Goal: Task Accomplishment & Management: Complete application form

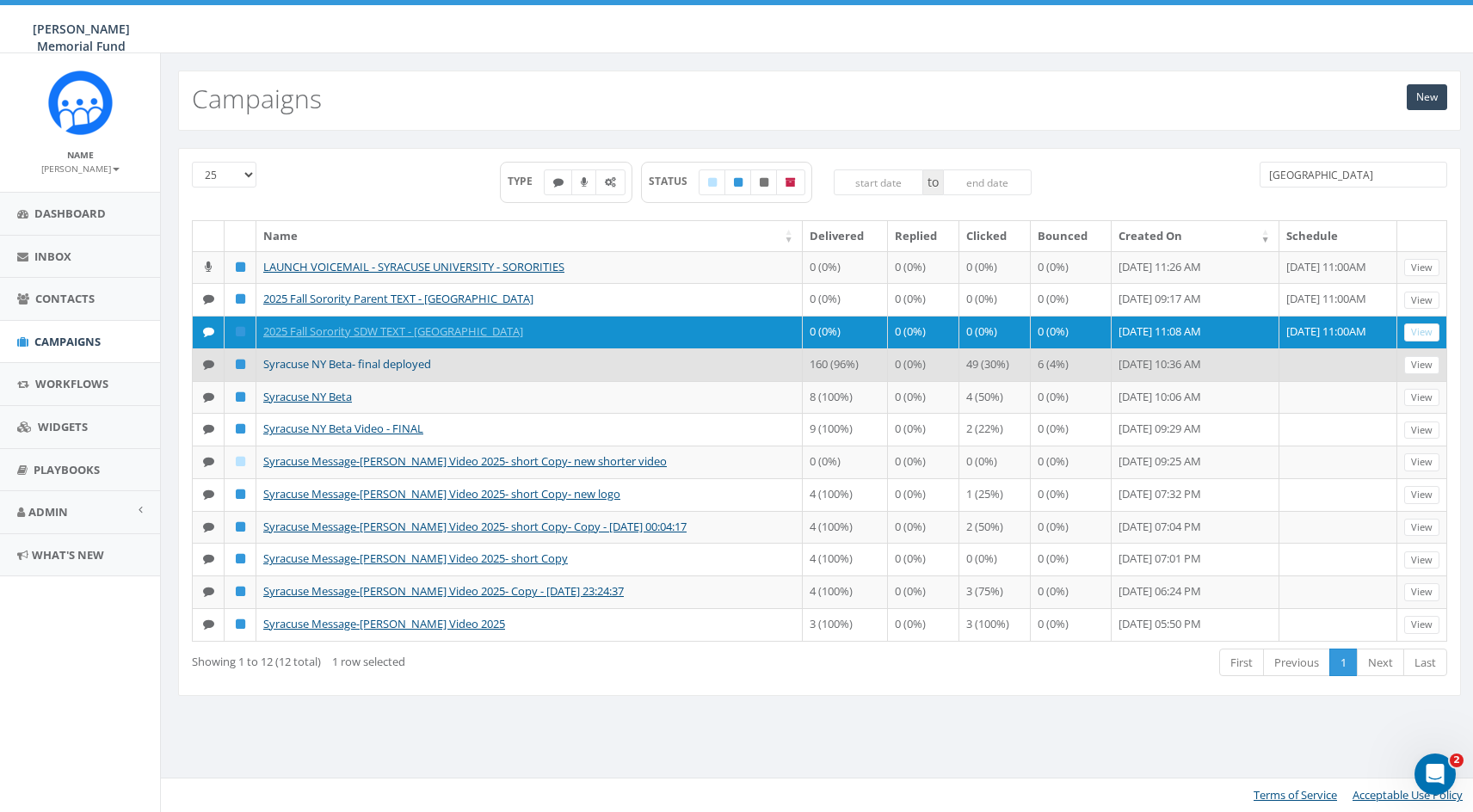
click at [328, 363] on link "Syracuse NY Beta- final deployed" at bounding box center [347, 364] width 168 height 16
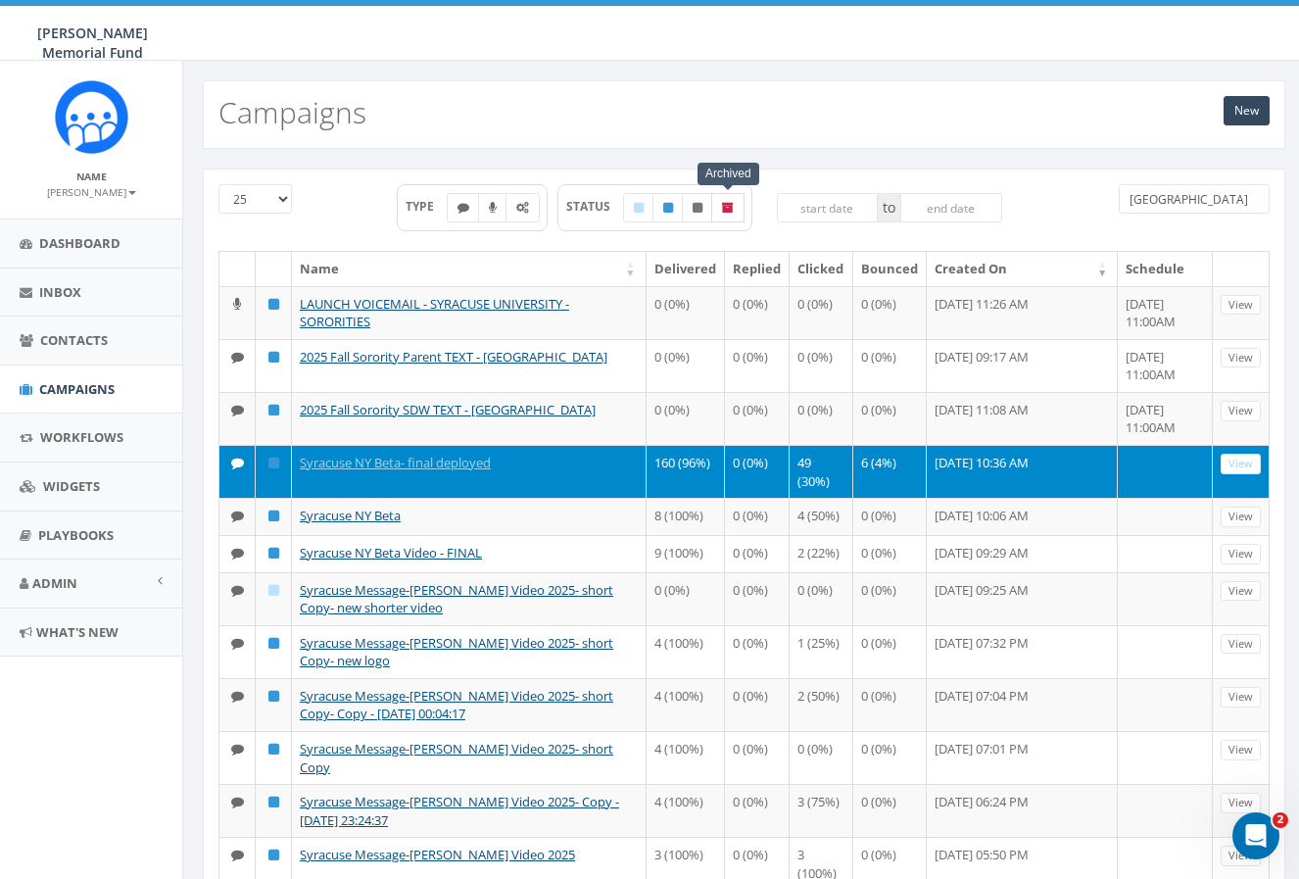
click at [726, 202] on icon at bounding box center [728, 208] width 12 height 12
checkbox input "true"
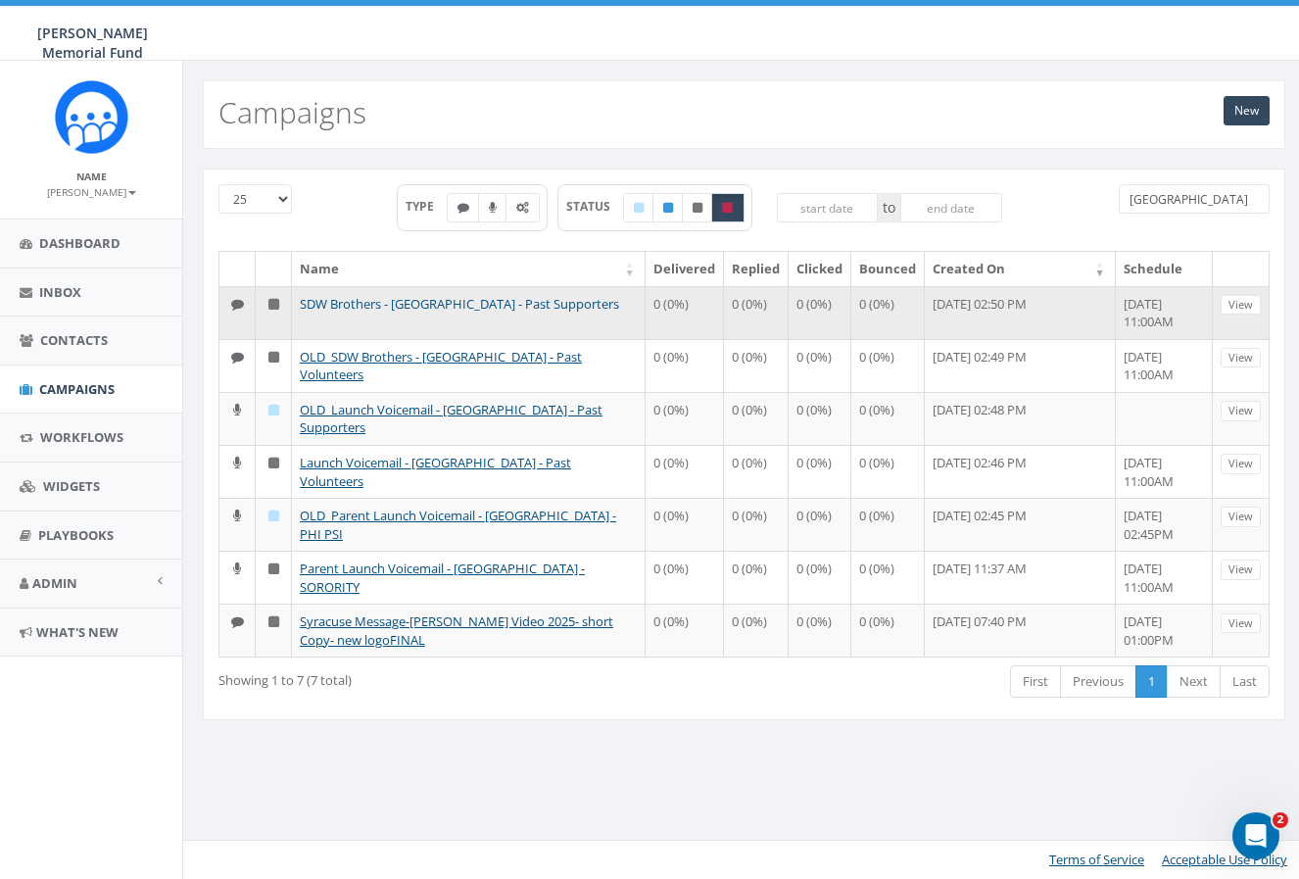
click at [498, 304] on link "SDW Brothers - Syracuse University - Past Supporters" at bounding box center [459, 304] width 319 height 18
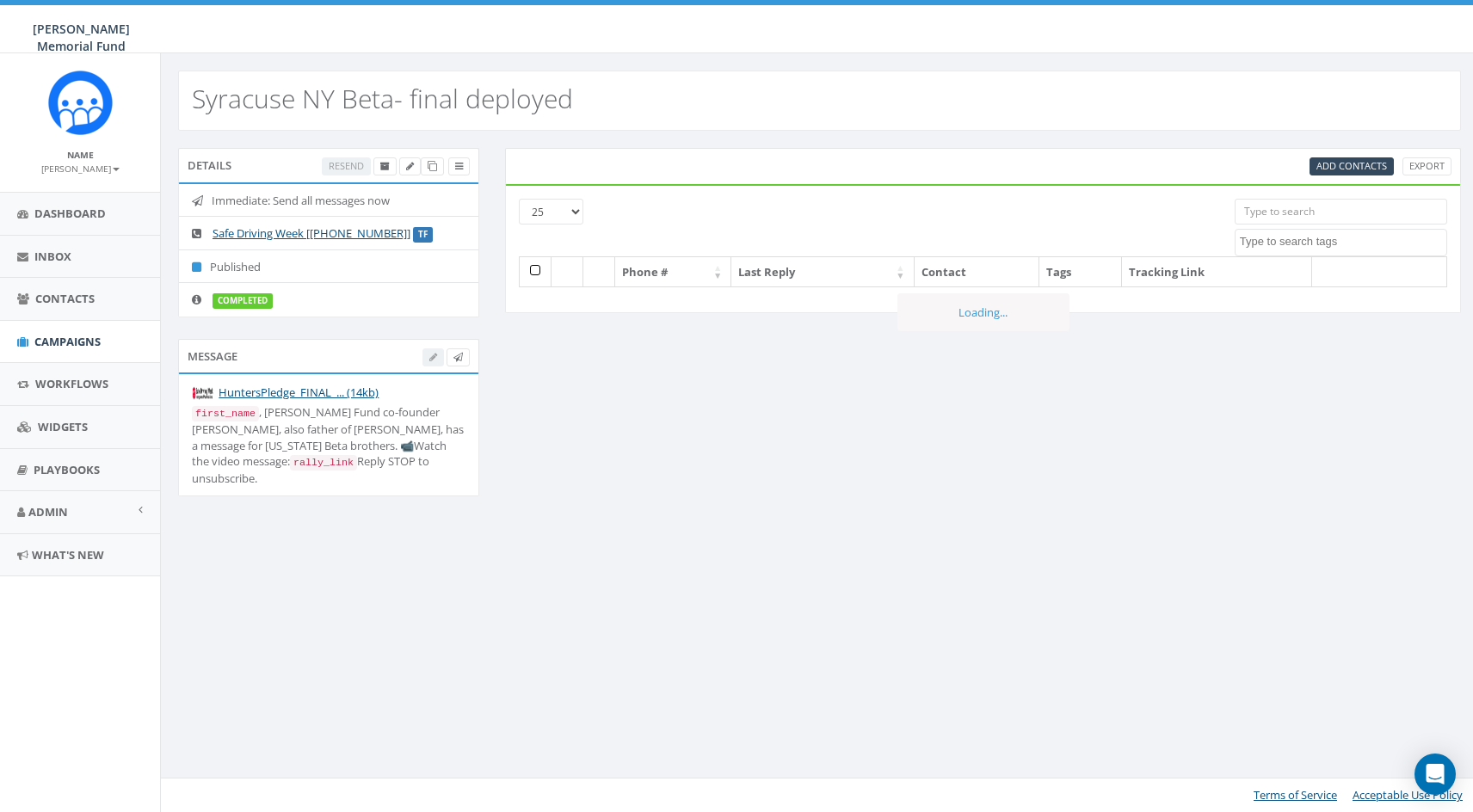
select select
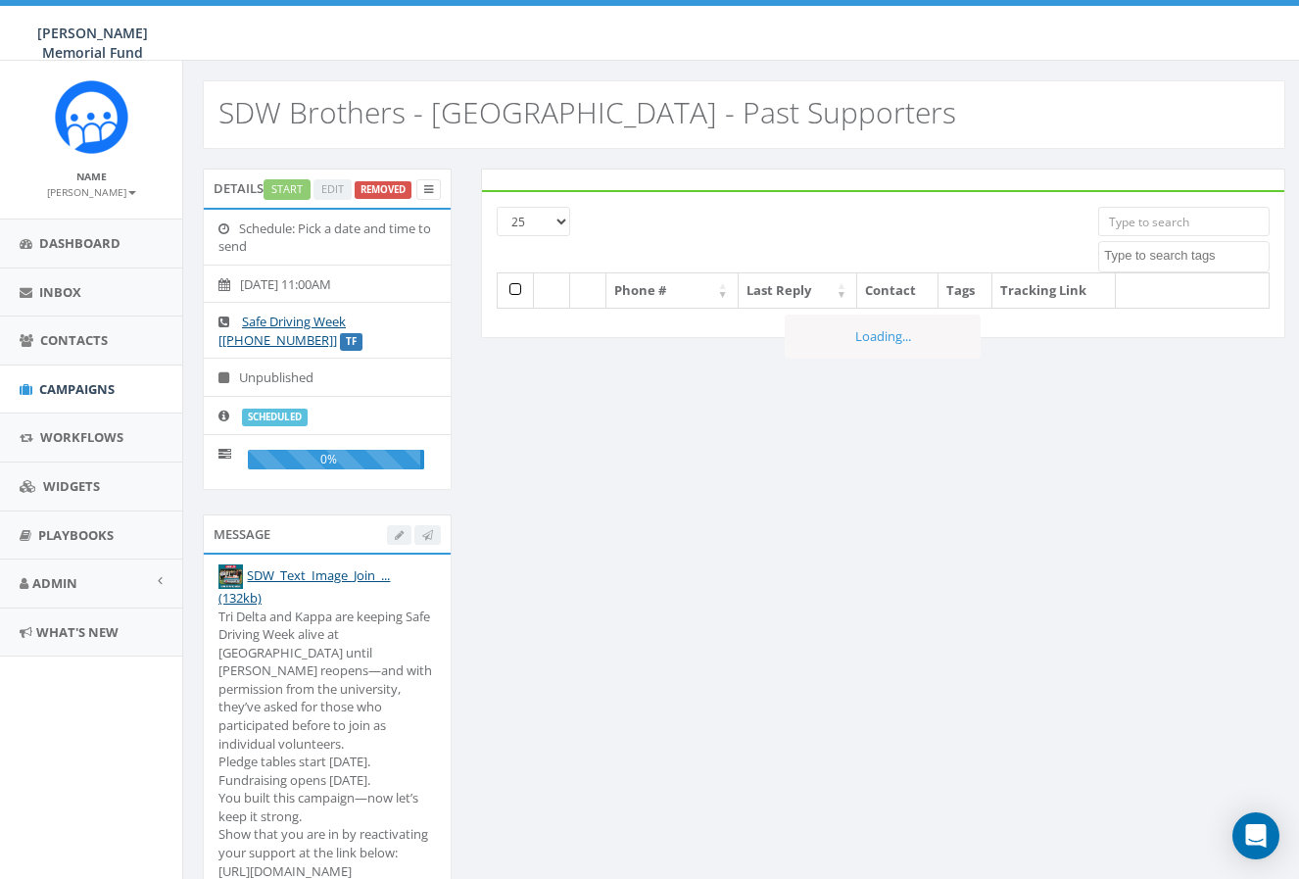
select select
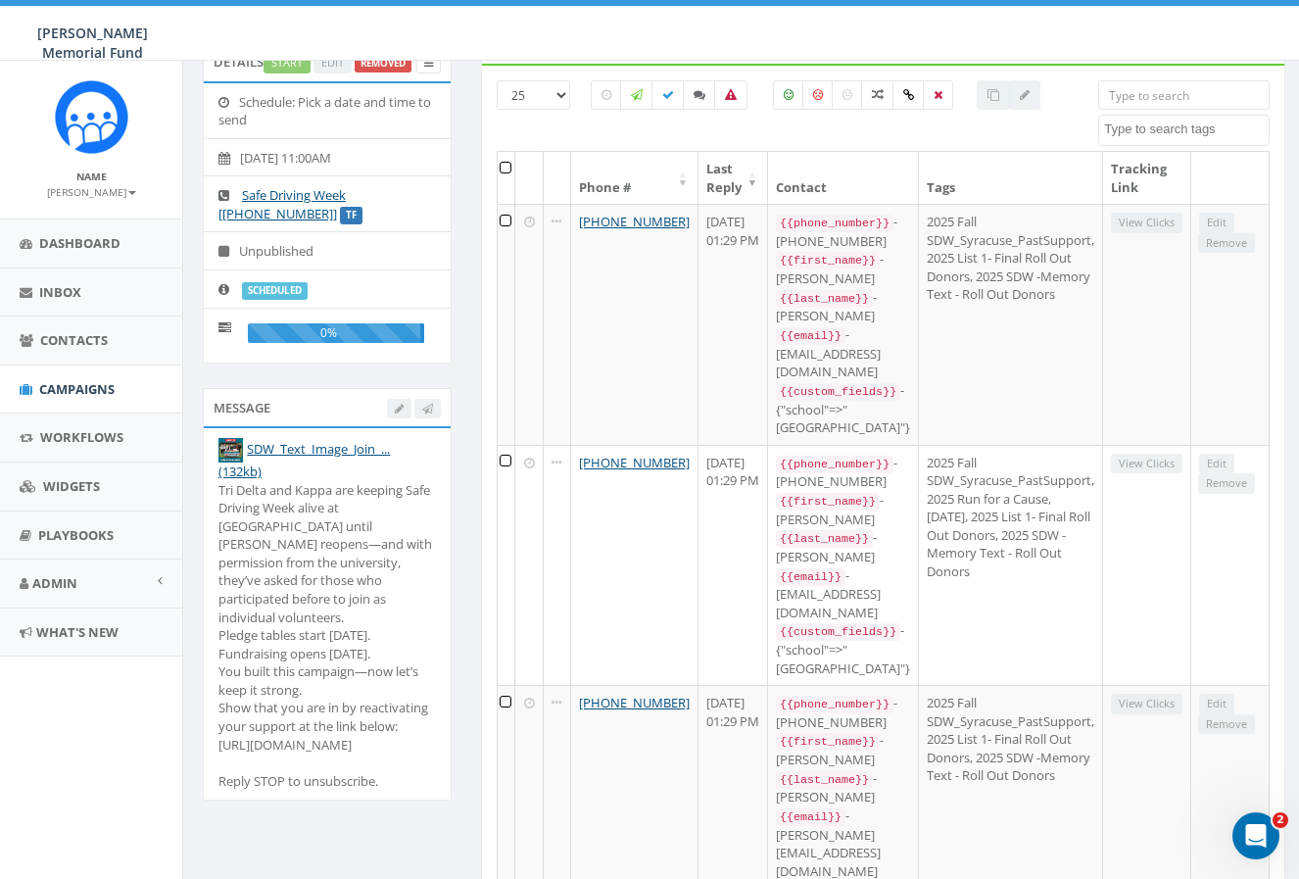
scroll to position [128, 0]
drag, startPoint x: 219, startPoint y: 483, endPoint x: 317, endPoint y: 754, distance: 288.5
click at [317, 754] on div "Tri Delta and Kappa are keeping Safe Driving Week alive at Syracuse until Phi P…" at bounding box center [327, 634] width 218 height 310
copy div "Tri Delta and Kappa are keeping Safe Driving Week alive at [GEOGRAPHIC_DATA] un…"
click at [68, 390] on span "Campaigns" at bounding box center [76, 389] width 75 height 18
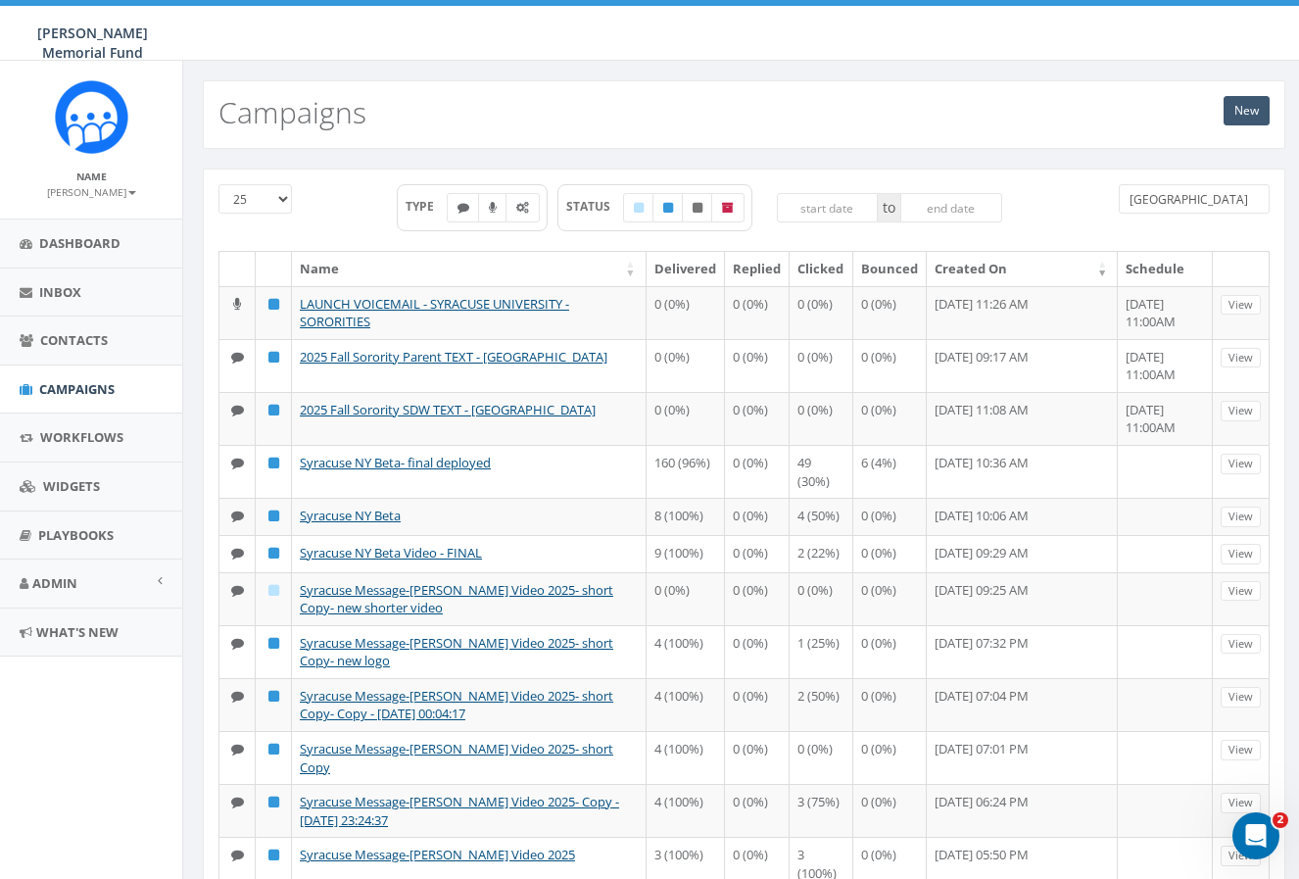
click at [1245, 106] on link "New" at bounding box center [1247, 110] width 46 height 29
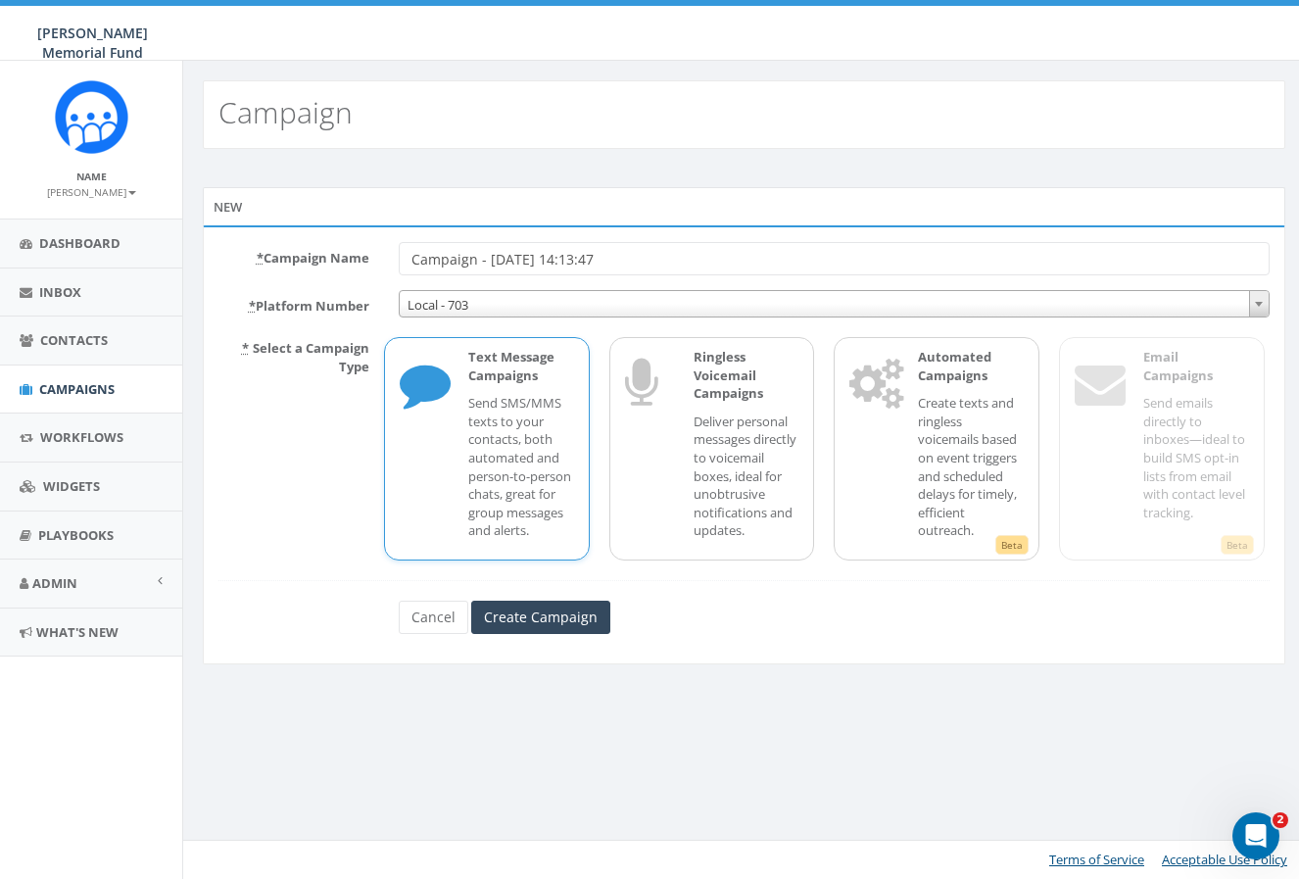
drag, startPoint x: 657, startPoint y: 258, endPoint x: 361, endPoint y: 241, distance: 297.3
click at [360, 242] on div "* Campaign Name Campaign - 09/02/2025, 14:13:47" at bounding box center [744, 258] width 1081 height 33
click at [89, 385] on span "Campaigns" at bounding box center [76, 389] width 75 height 18
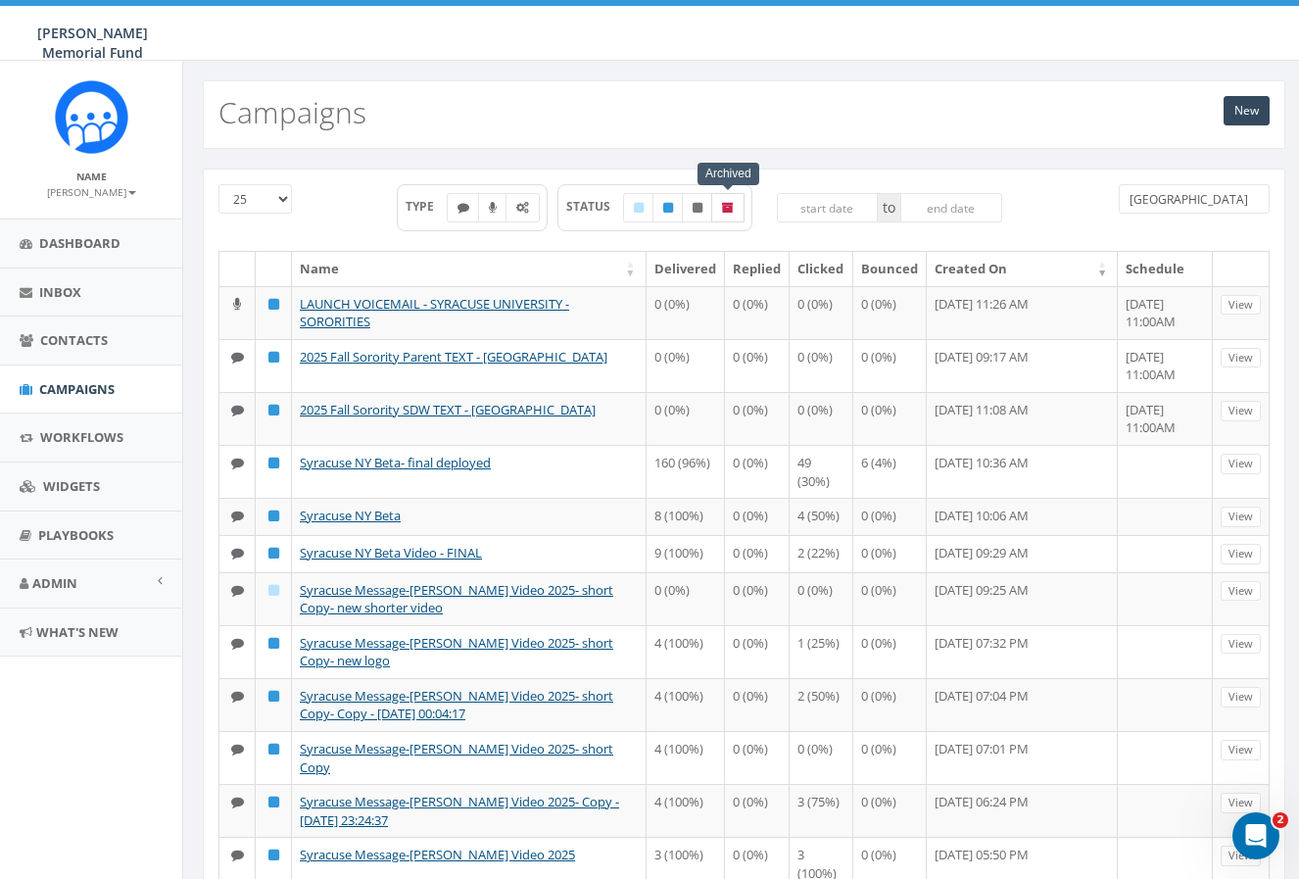
click at [735, 203] on label at bounding box center [727, 207] width 33 height 29
checkbox input "true"
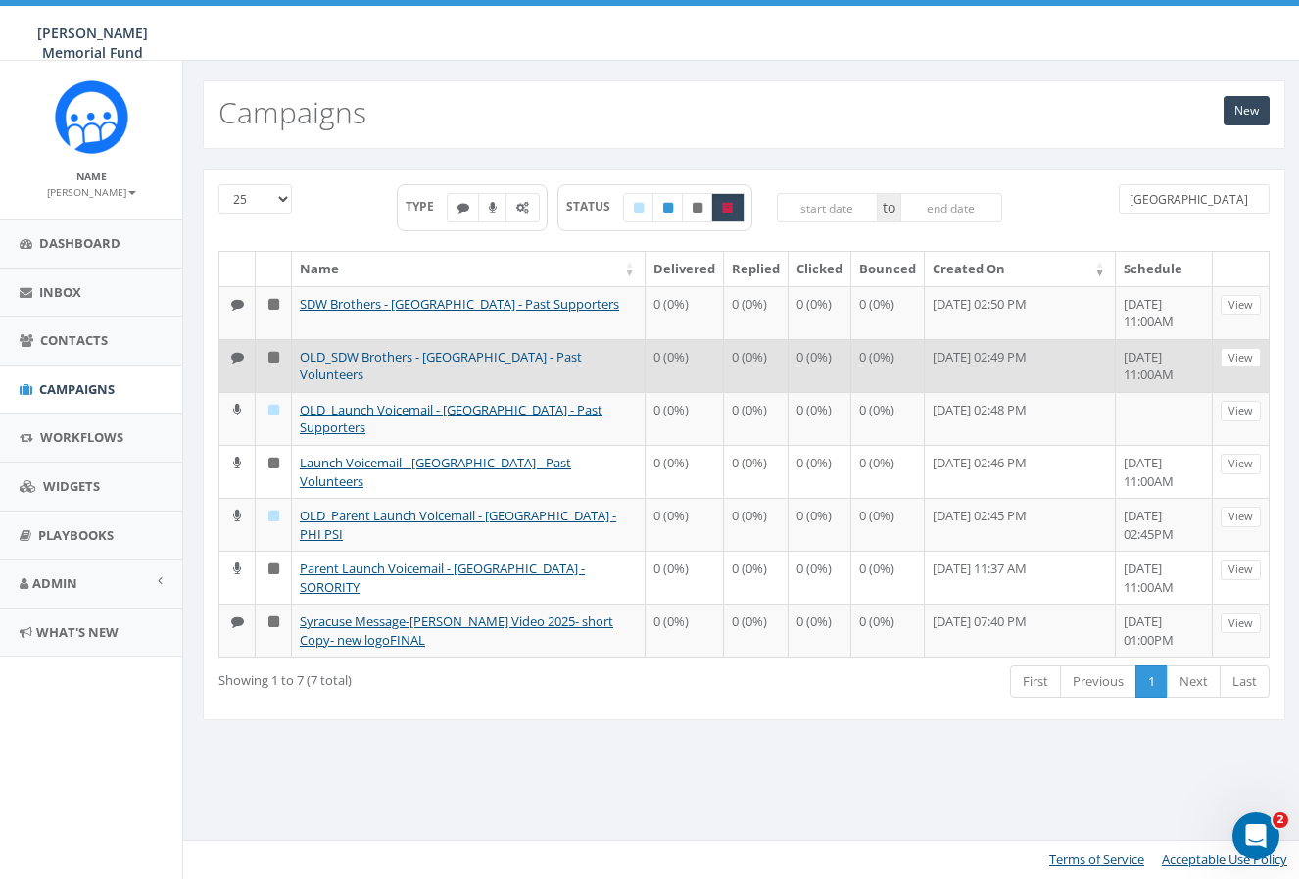
click at [350, 355] on link "OLD_SDW Brothers - [GEOGRAPHIC_DATA] - Past Volunteers" at bounding box center [441, 366] width 282 height 36
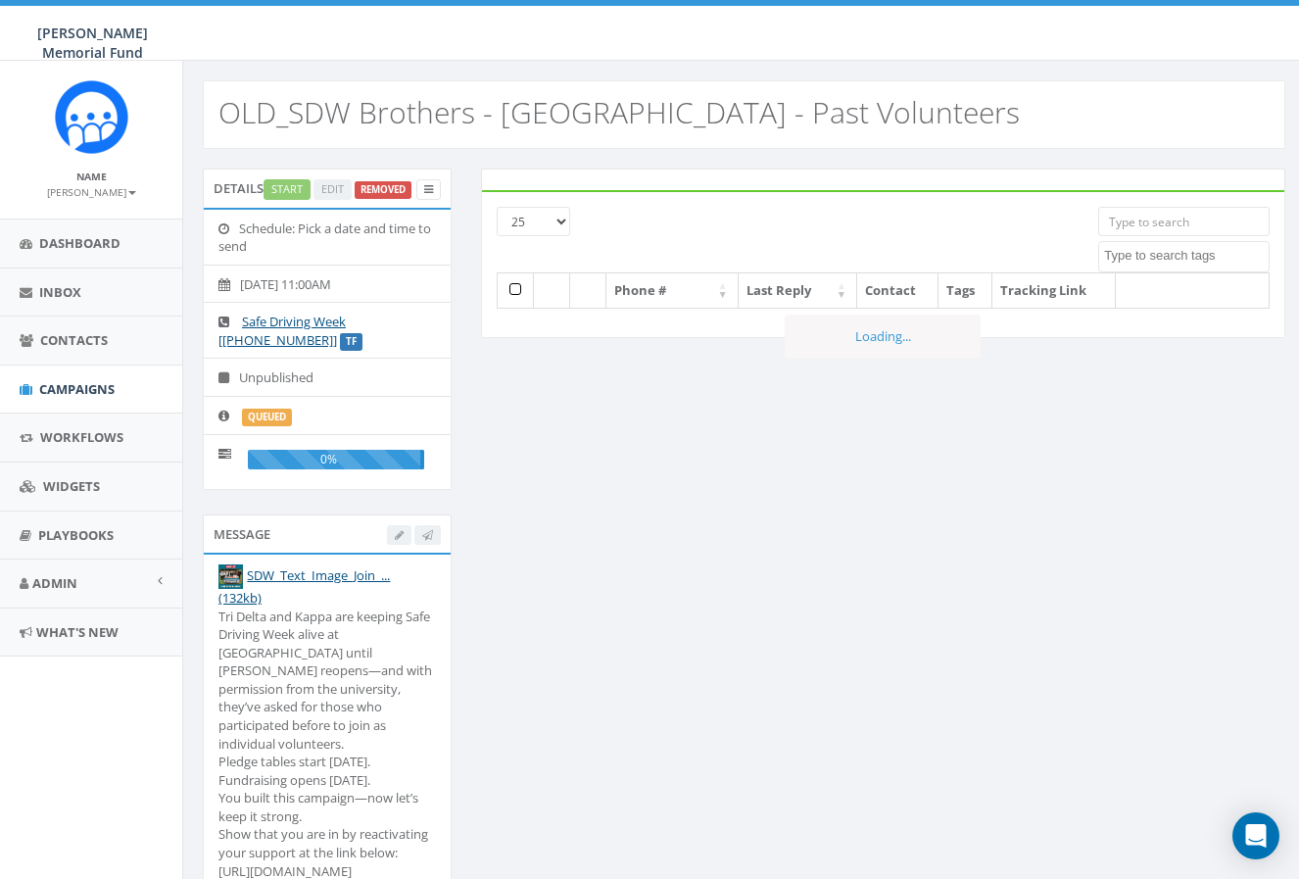
select select
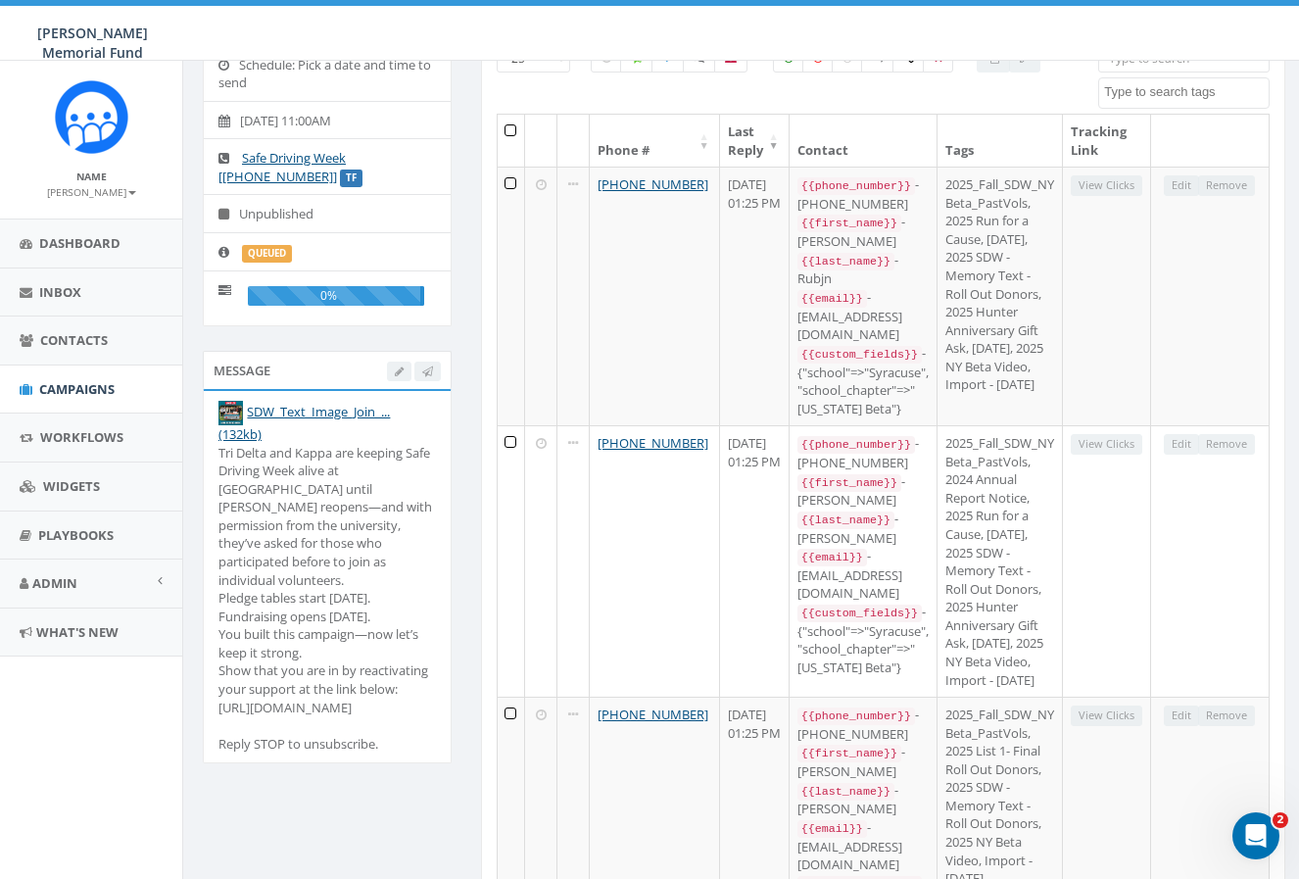
scroll to position [174, 0]
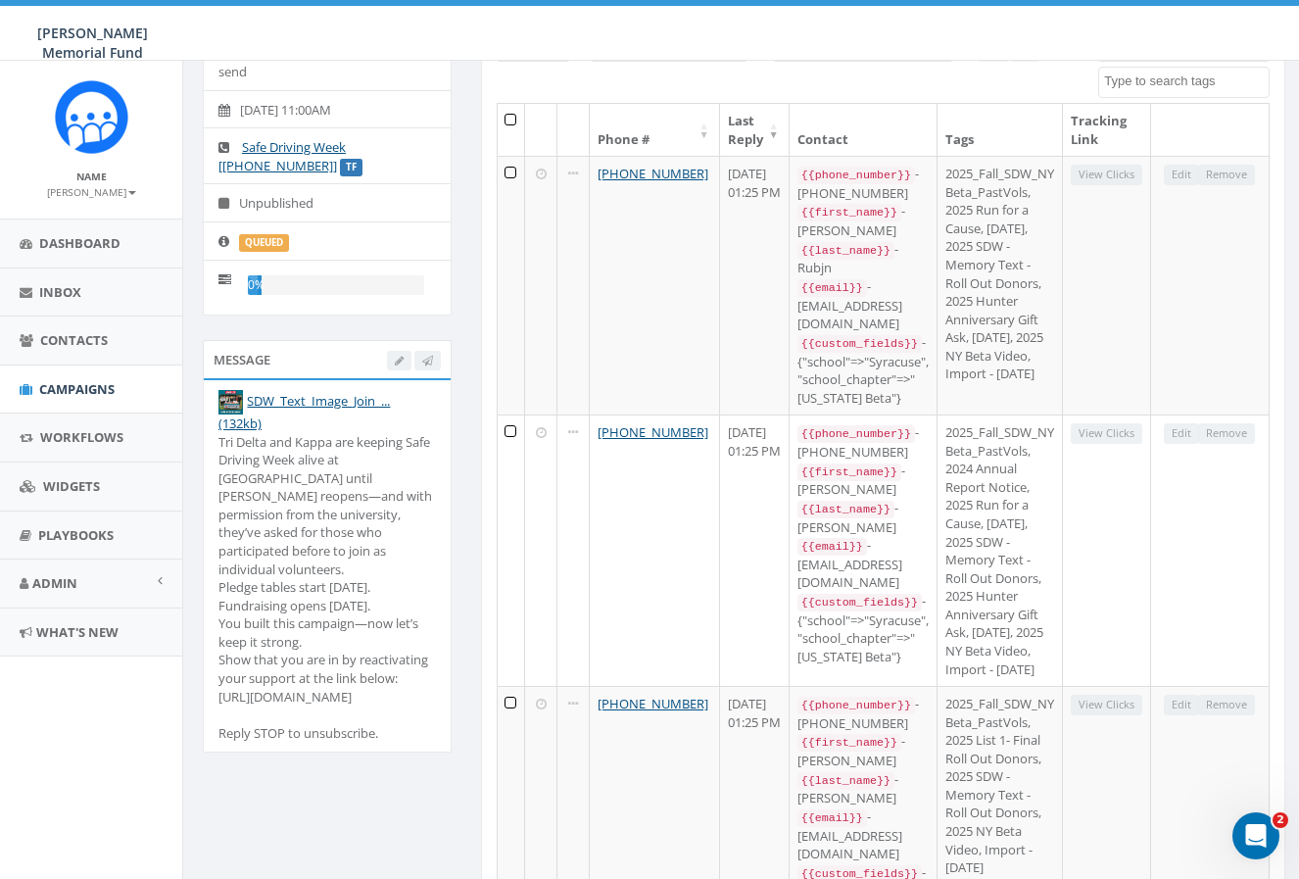
drag, startPoint x: 219, startPoint y: 438, endPoint x: 332, endPoint y: 698, distance: 283.0
click at [332, 698] on div "Tri Delta and Kappa are keeping Safe Driving Week alive at [GEOGRAPHIC_DATA] un…" at bounding box center [327, 588] width 218 height 310
copy div "Tri Delta and Kappa are keeping Safe Driving Week alive at [GEOGRAPHIC_DATA] un…"
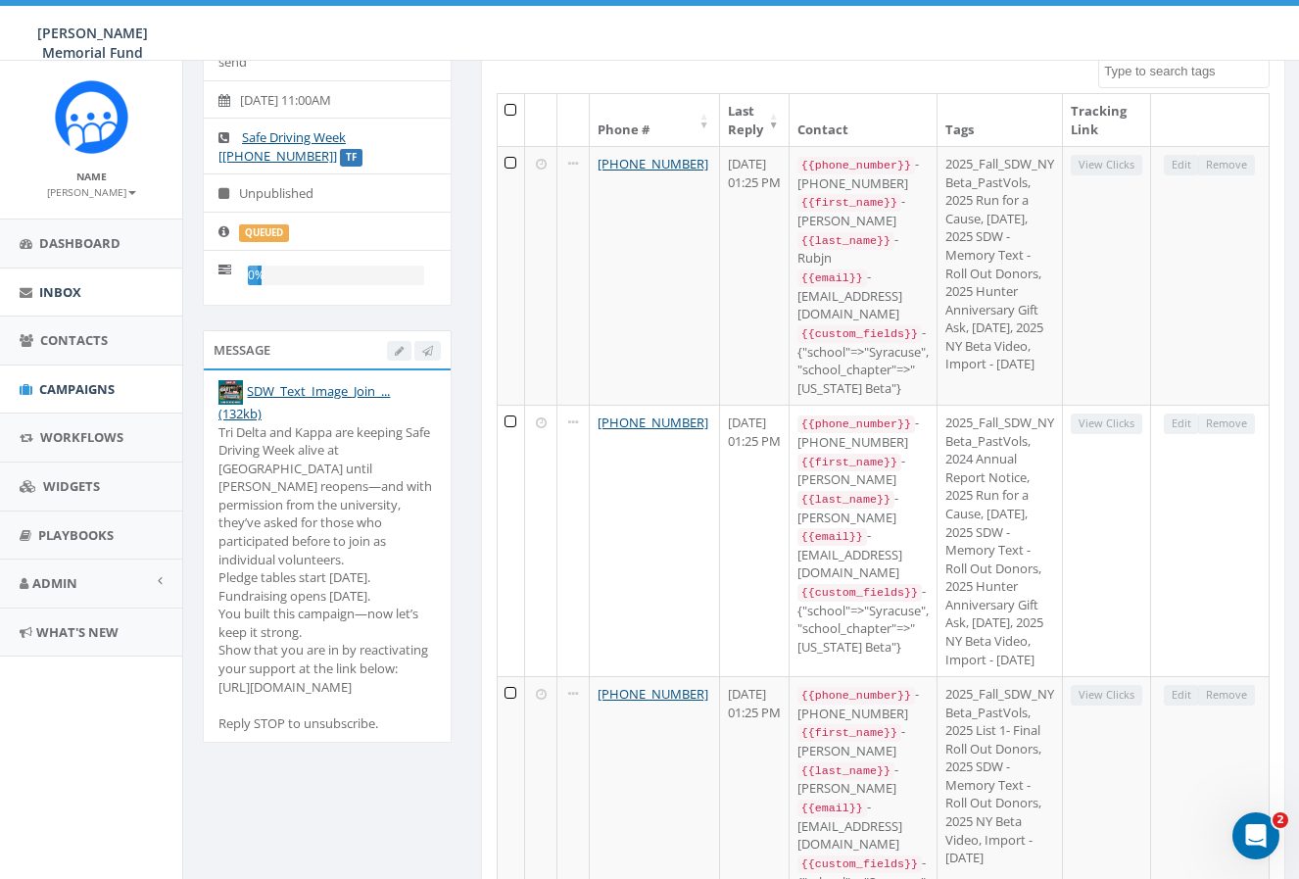
scroll to position [195, 0]
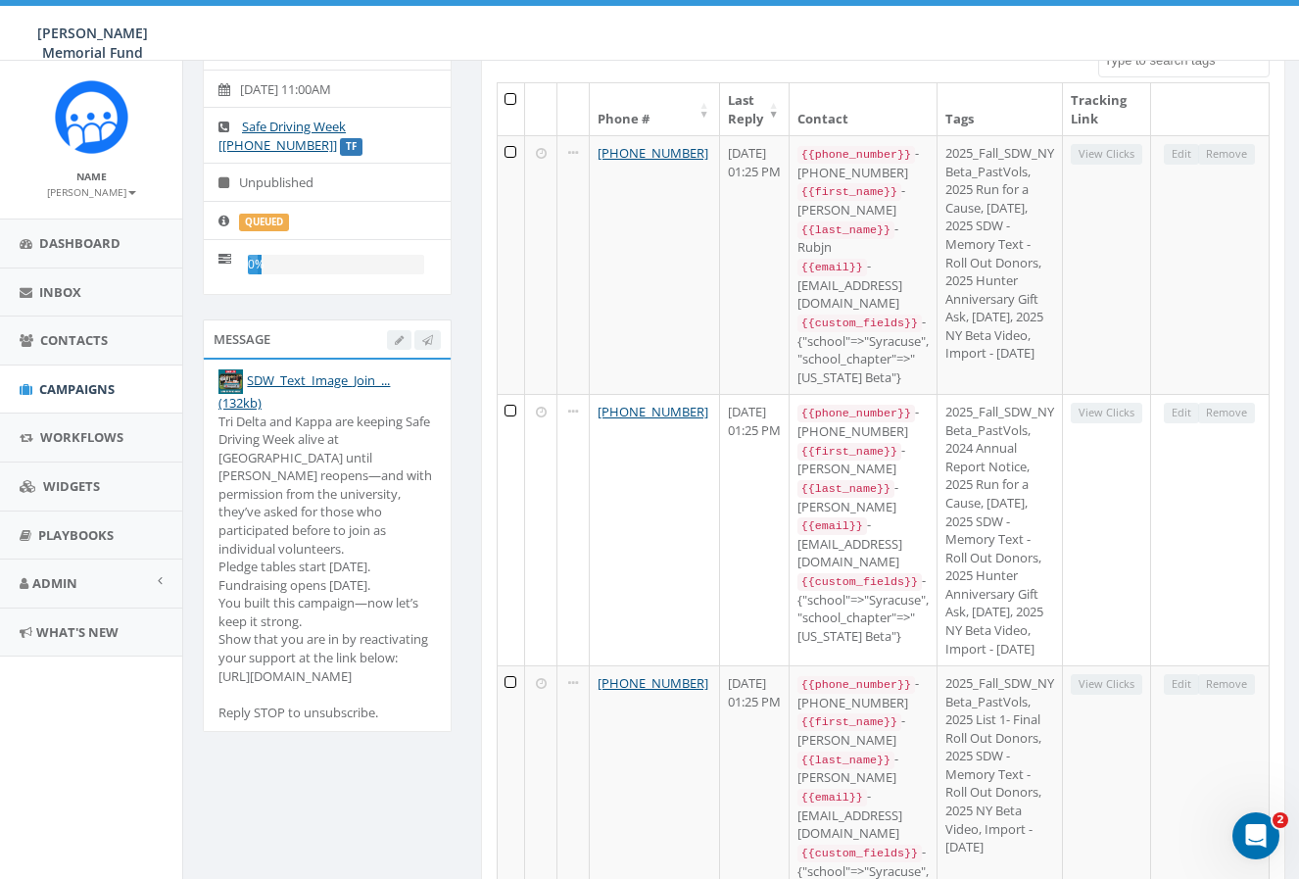
click at [75, 384] on span "Campaigns" at bounding box center [76, 389] width 75 height 18
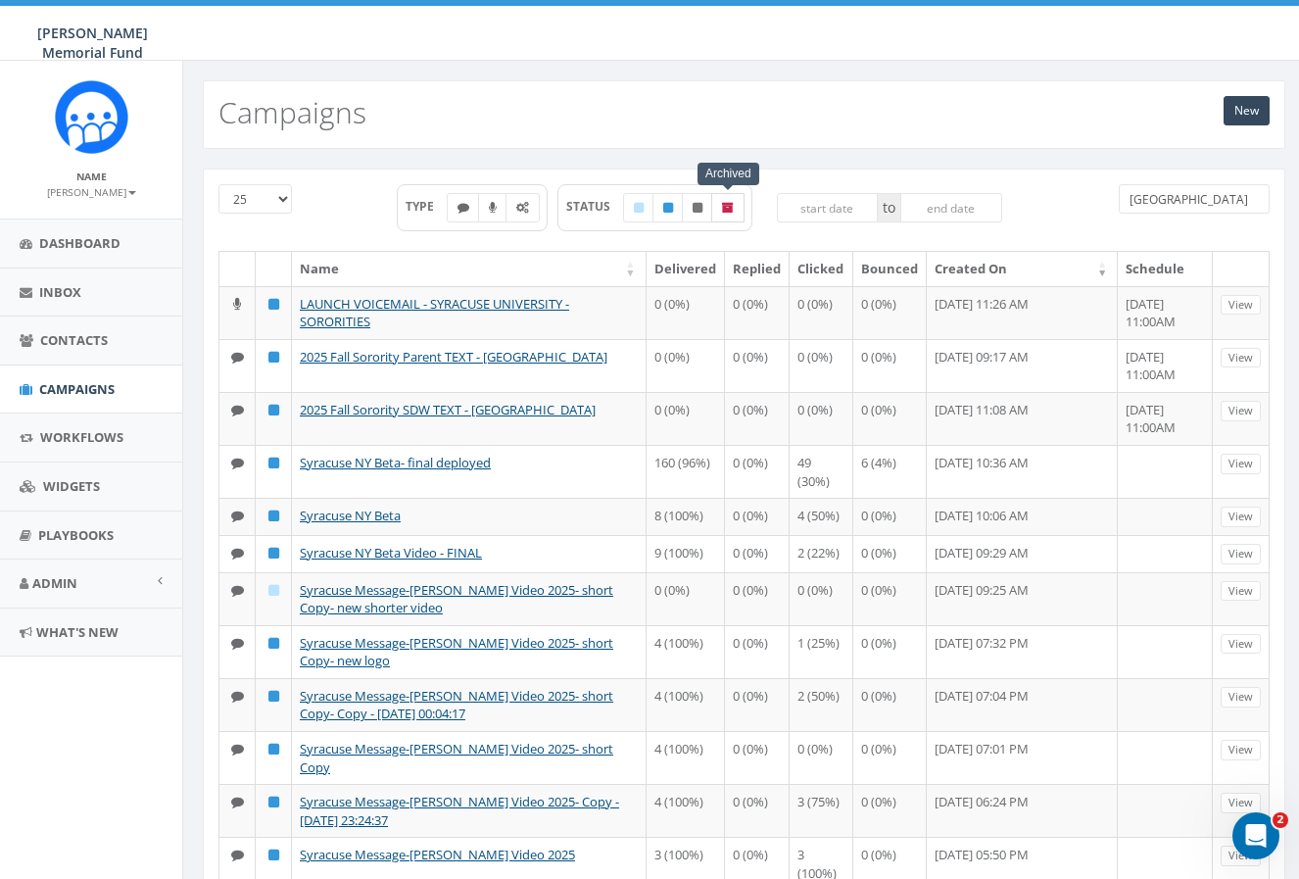
click at [731, 208] on icon at bounding box center [728, 208] width 12 height 12
checkbox input "true"
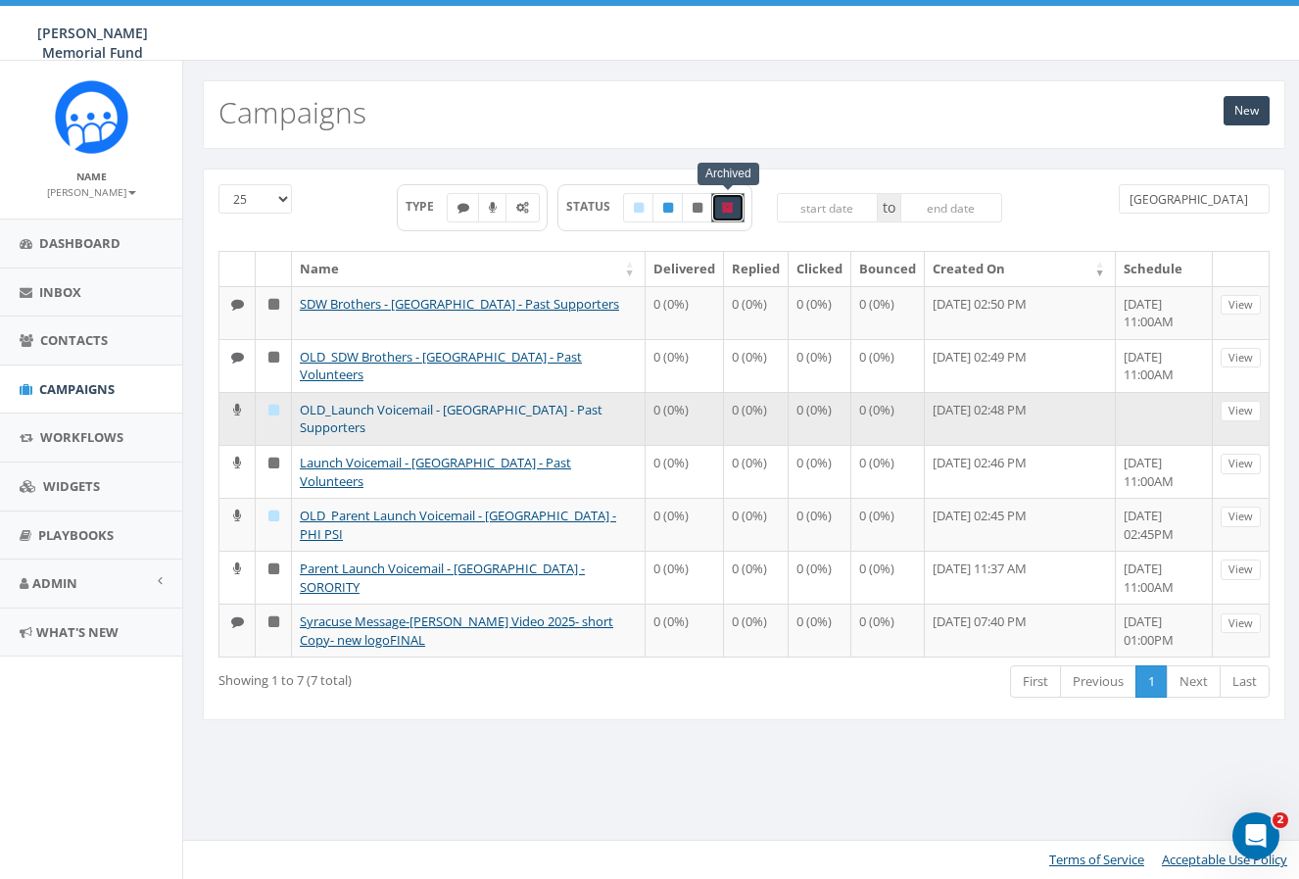
click at [406, 408] on link "OLD_Launch Voicemail - Syracuse University - Past Supporters" at bounding box center [451, 419] width 303 height 36
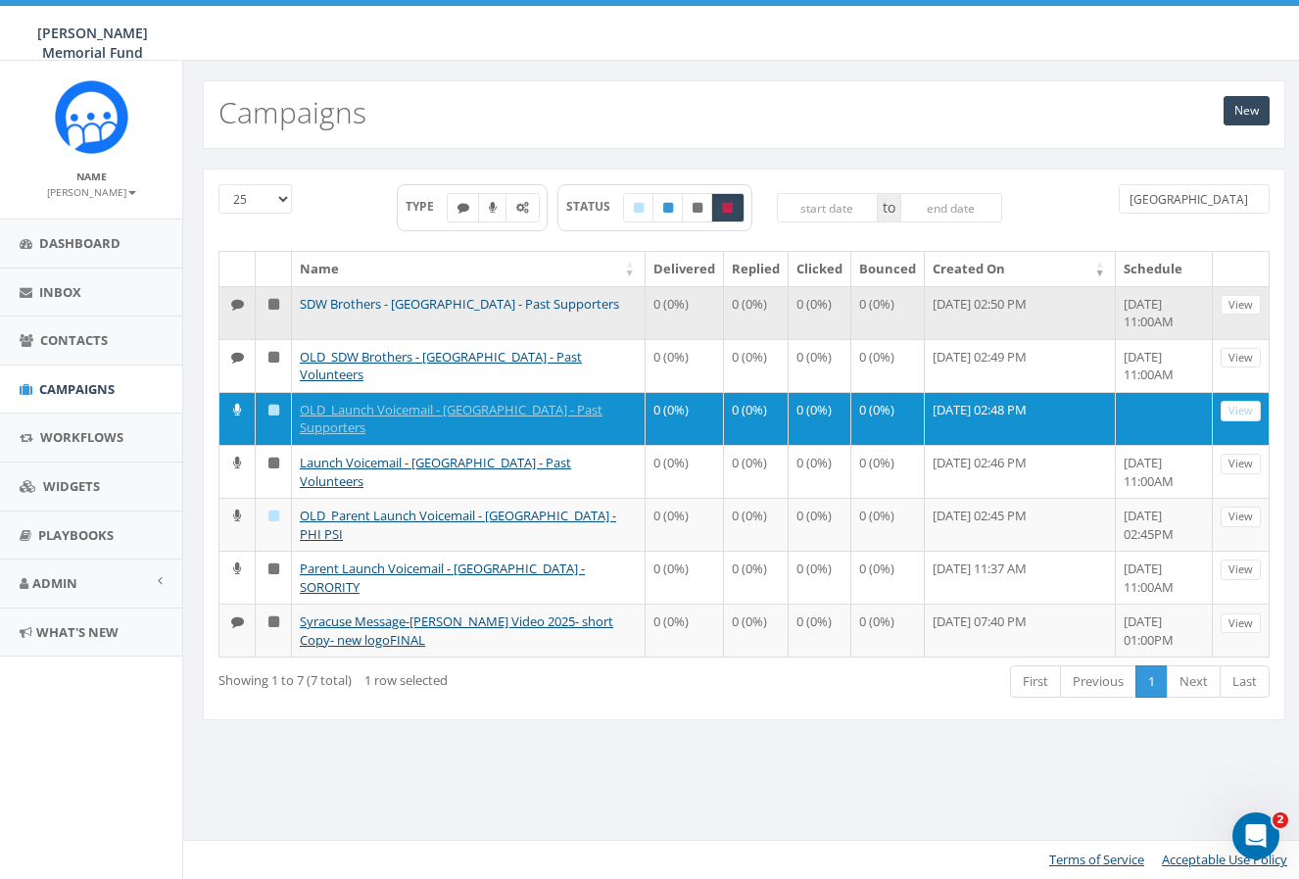
click at [425, 302] on link "SDW Brothers - Syracuse University - Past Supporters" at bounding box center [459, 304] width 319 height 18
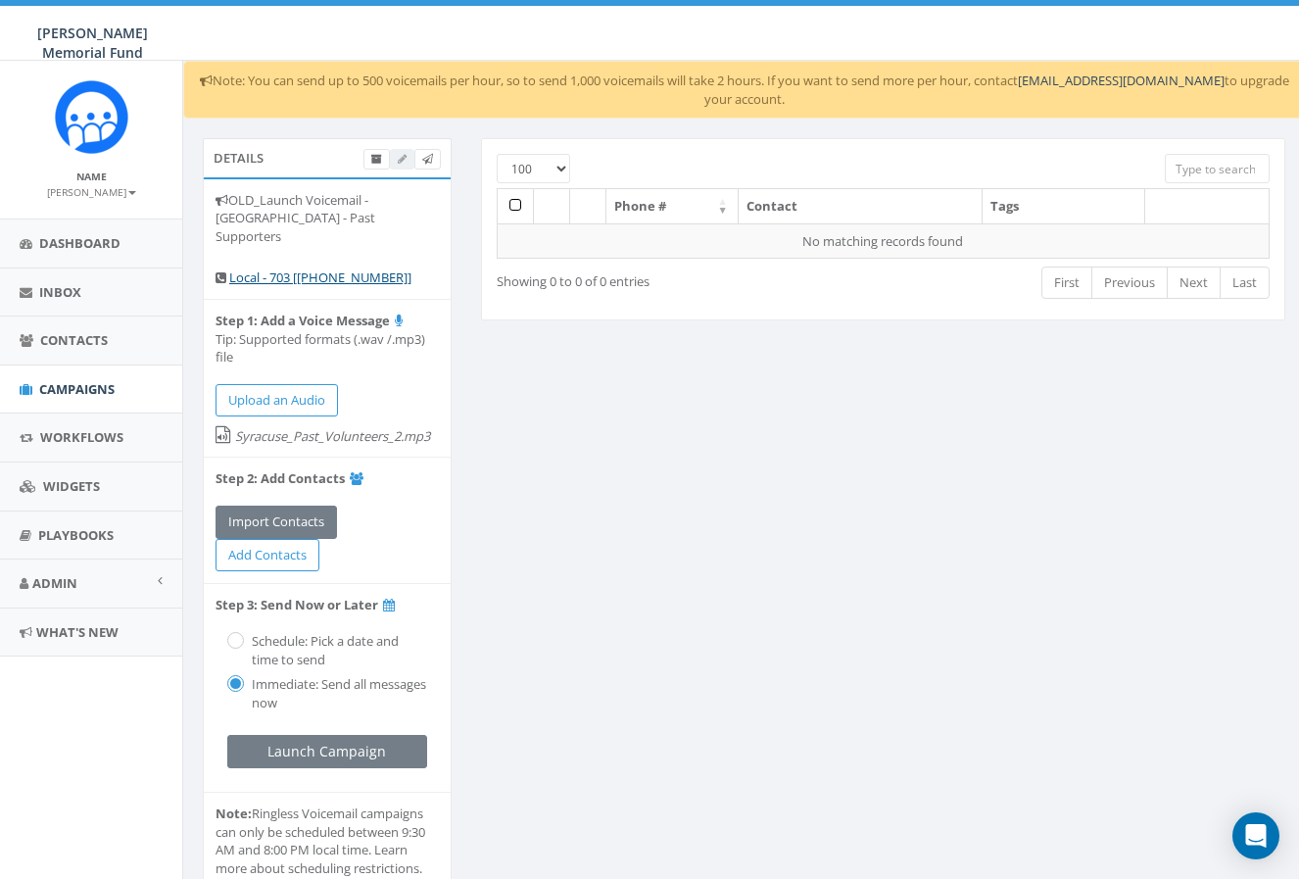
select select "100"
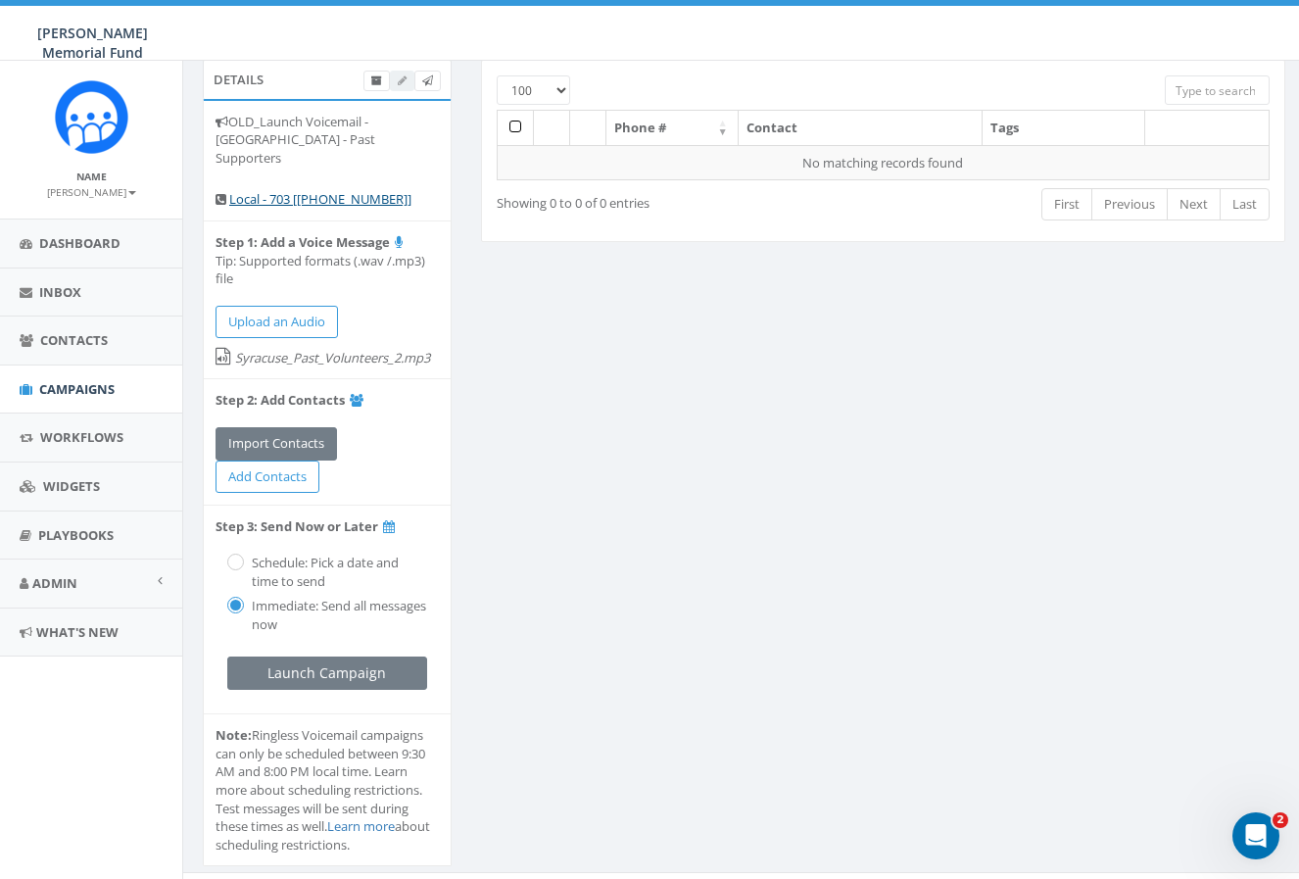
scroll to position [76, 0]
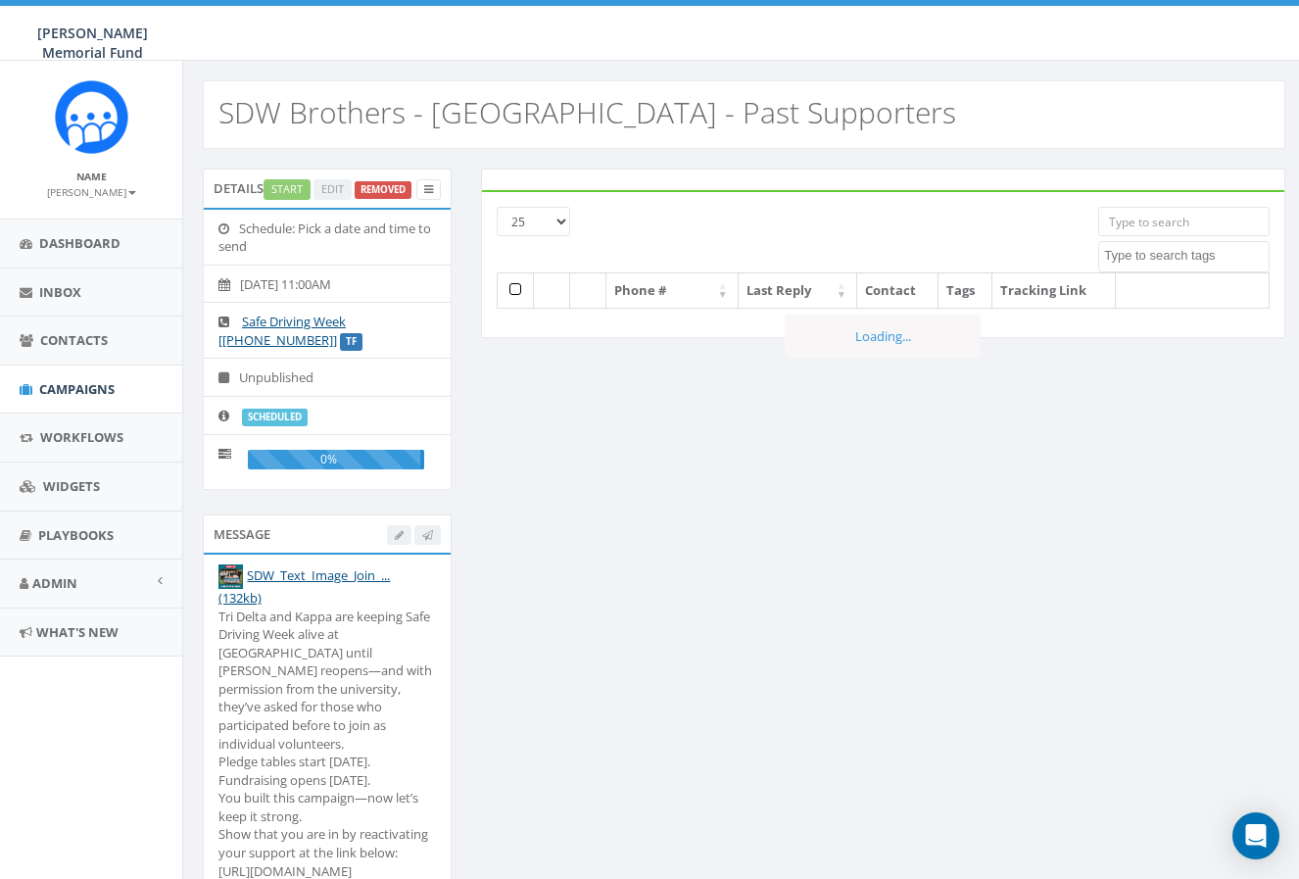
select select
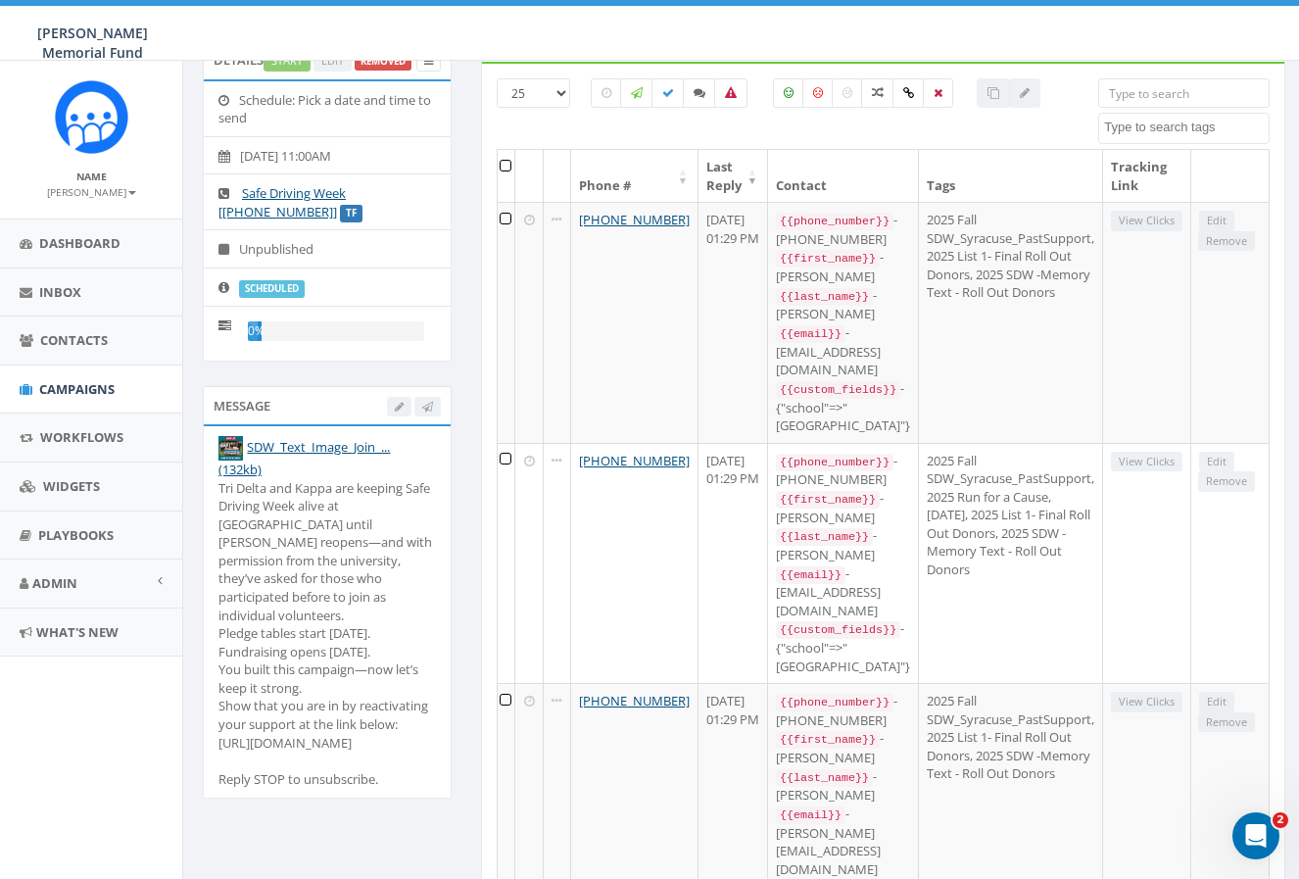
scroll to position [130, 0]
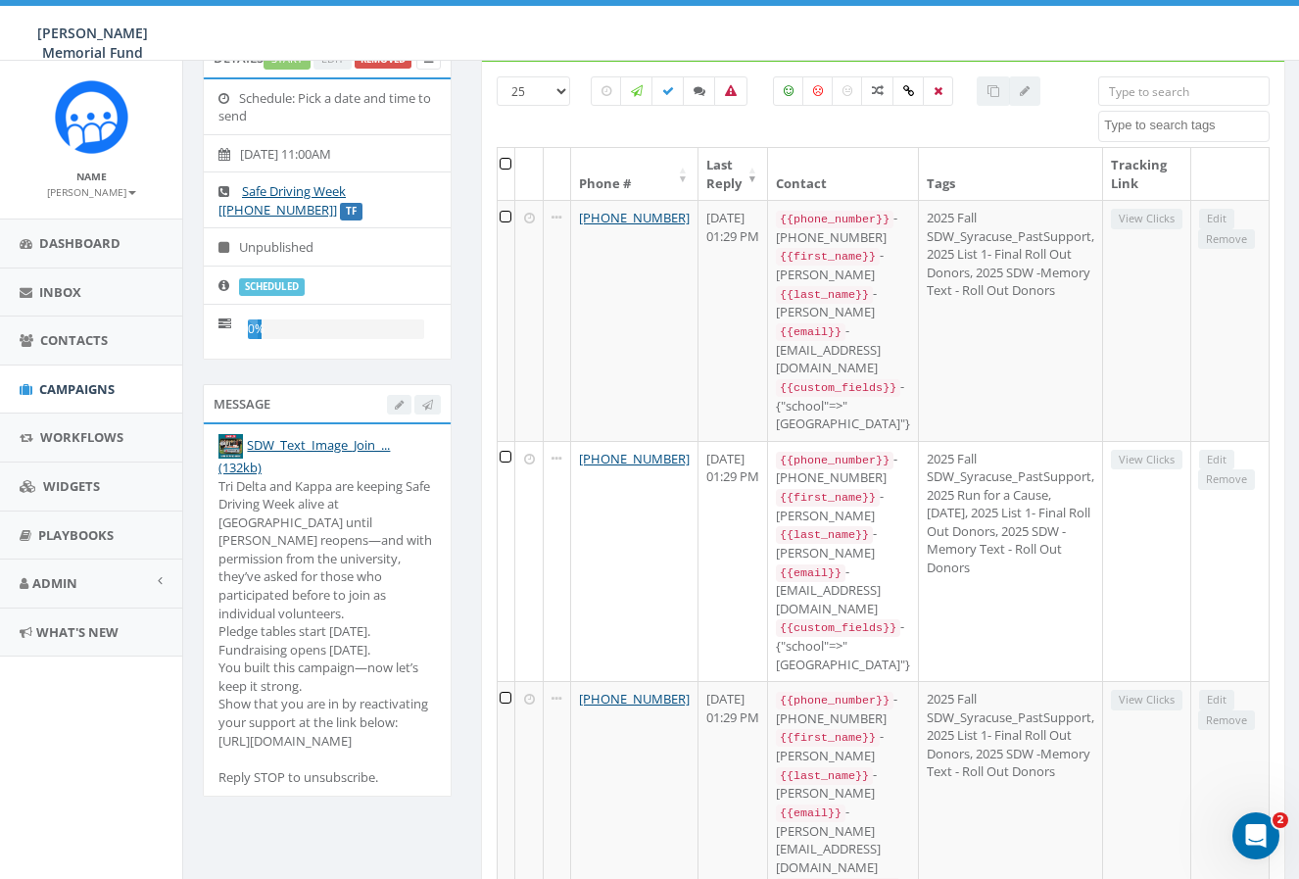
drag, startPoint x: 219, startPoint y: 482, endPoint x: 353, endPoint y: 740, distance: 290.1
click at [353, 740] on div "Tri Delta and Kappa are keeping Safe Driving Week alive at [GEOGRAPHIC_DATA] un…" at bounding box center [327, 632] width 218 height 310
copy div "Tri Delta and Kappa are keeping Safe Driving Week alive at [GEOGRAPHIC_DATA] un…"
click at [72, 386] on span "Campaigns" at bounding box center [76, 389] width 75 height 18
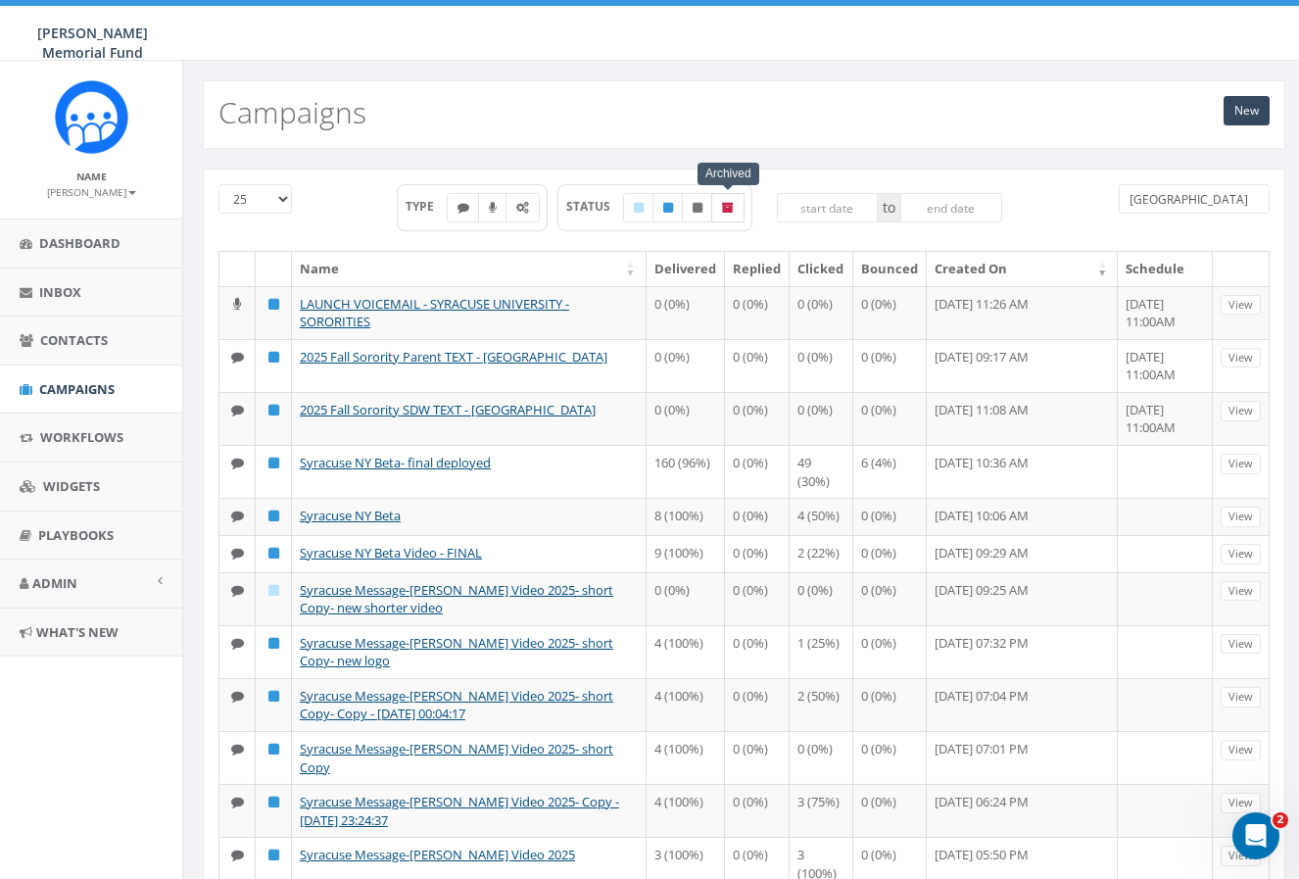
click at [734, 211] on icon at bounding box center [728, 208] width 12 height 12
checkbox input "true"
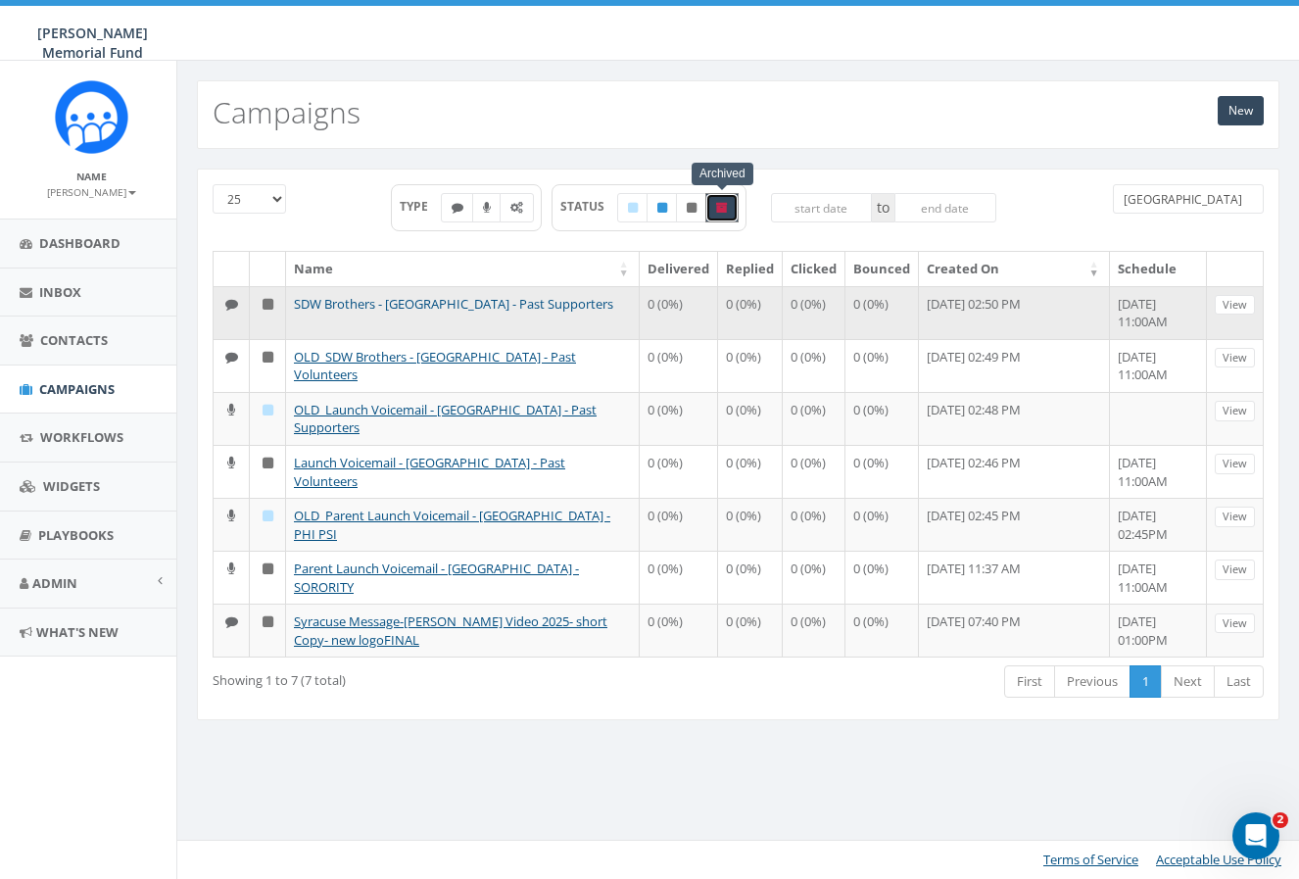
scroll to position [0, 6]
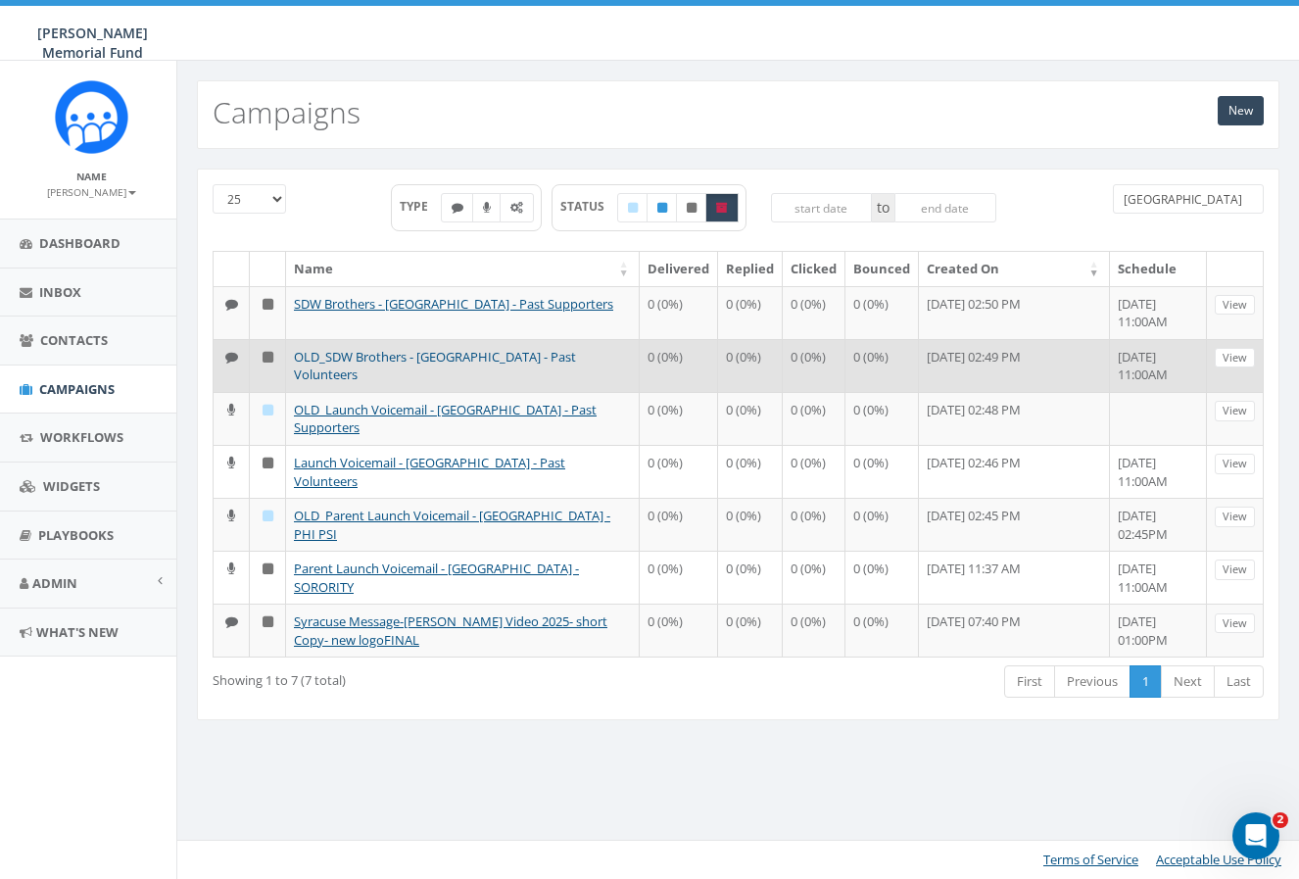
click at [334, 356] on link "OLD_SDW Brothers - Syracuse University - Past Volunteers" at bounding box center [435, 366] width 282 height 36
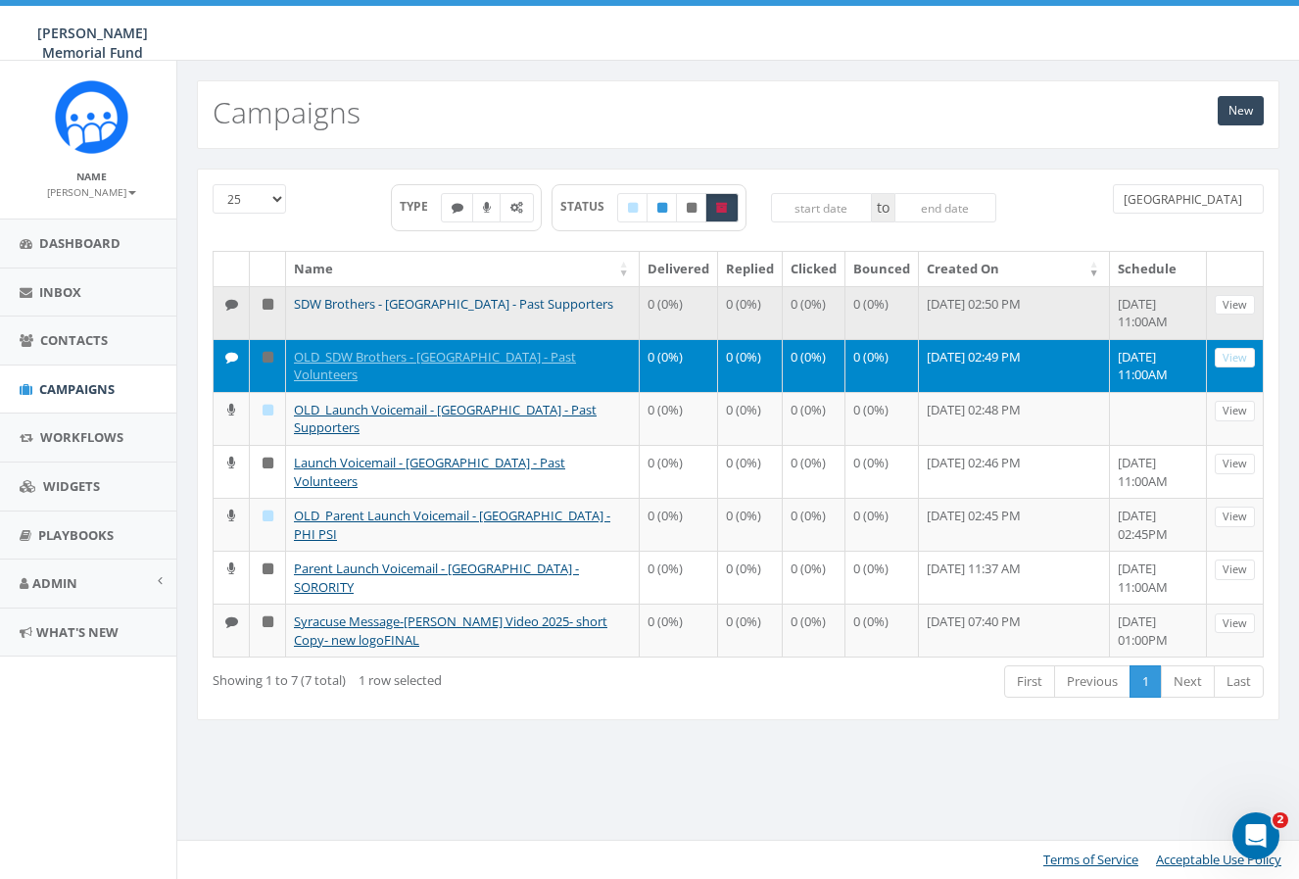
click at [370, 305] on link "SDW Brothers - [GEOGRAPHIC_DATA] - Past Supporters" at bounding box center [453, 304] width 319 height 18
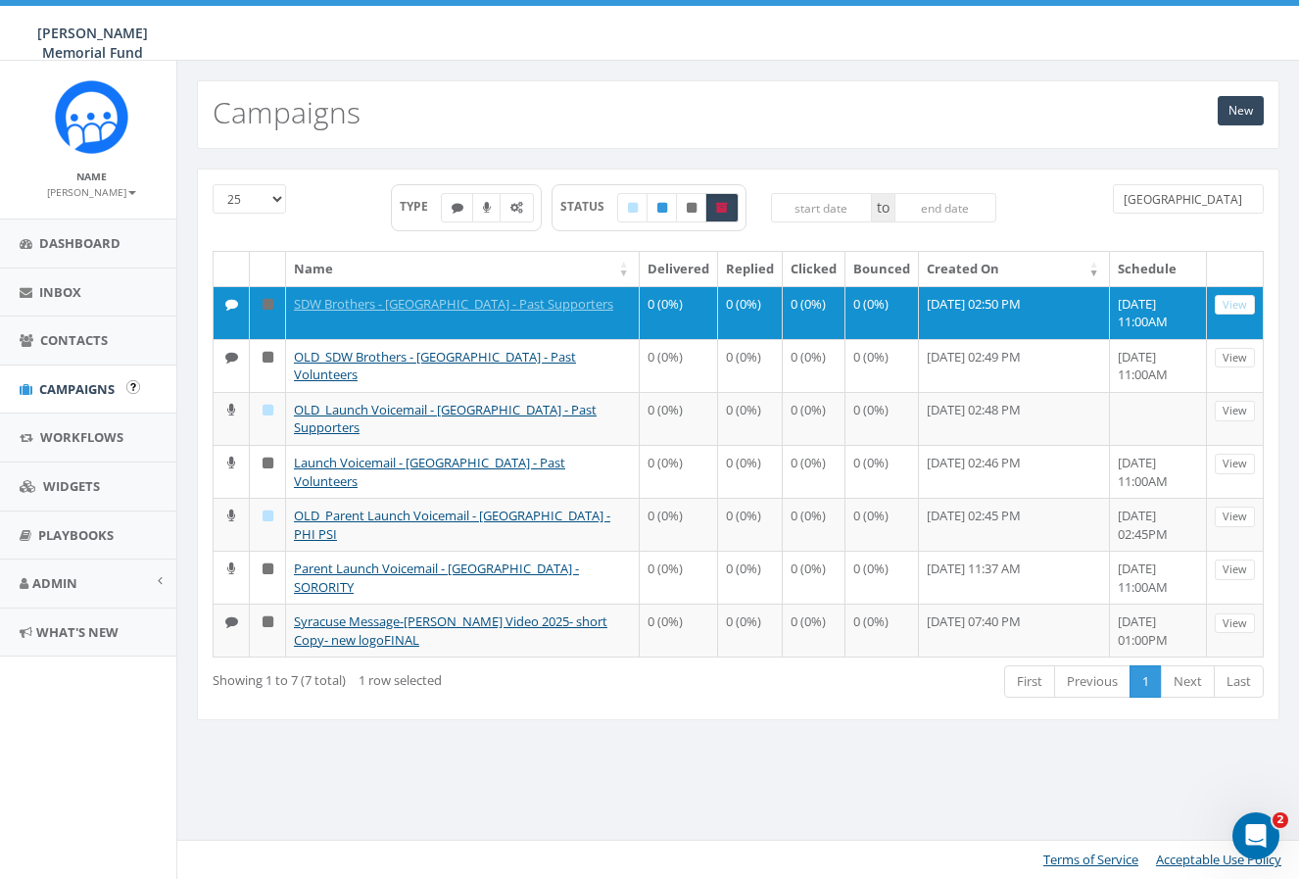
click at [75, 384] on span "Campaigns" at bounding box center [76, 389] width 75 height 18
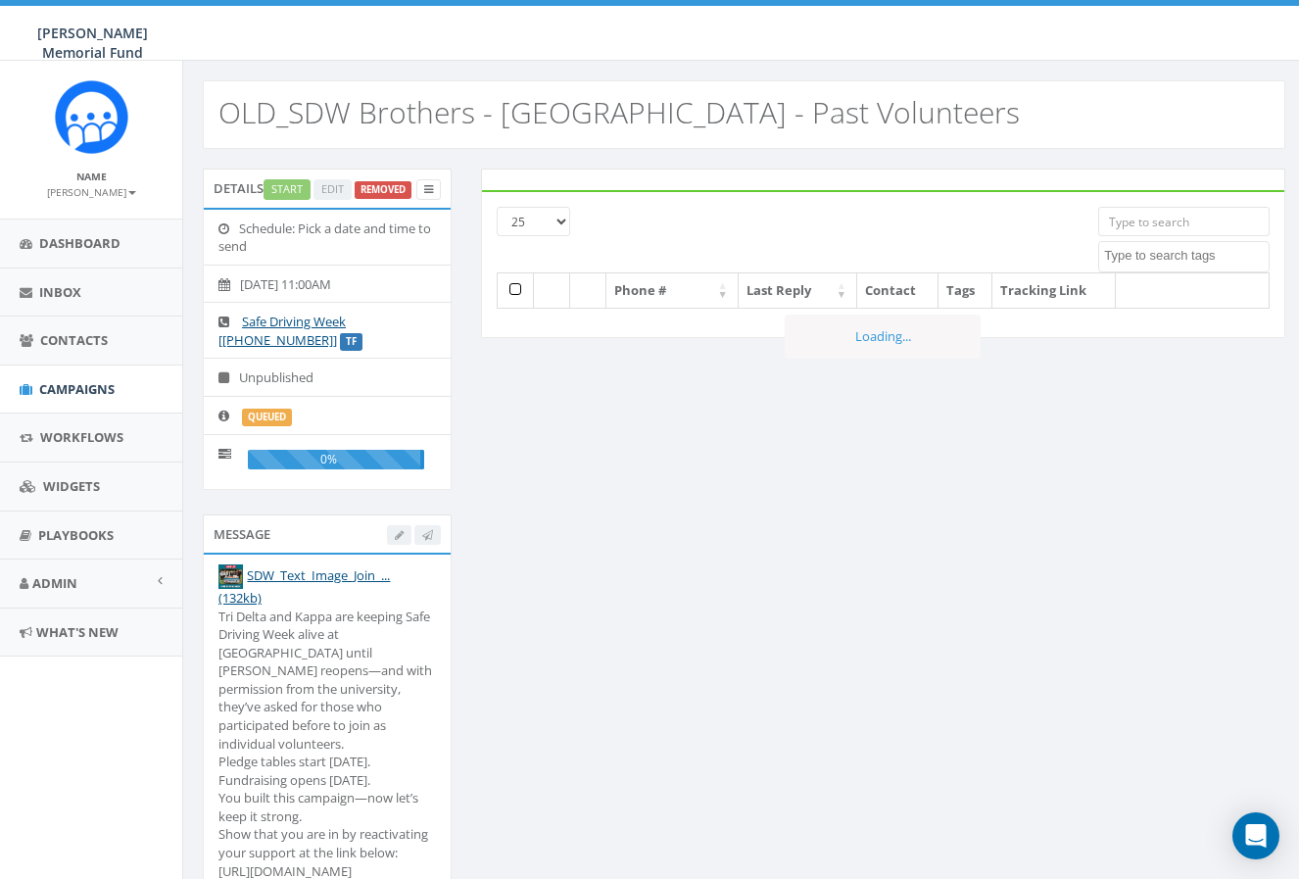
select select
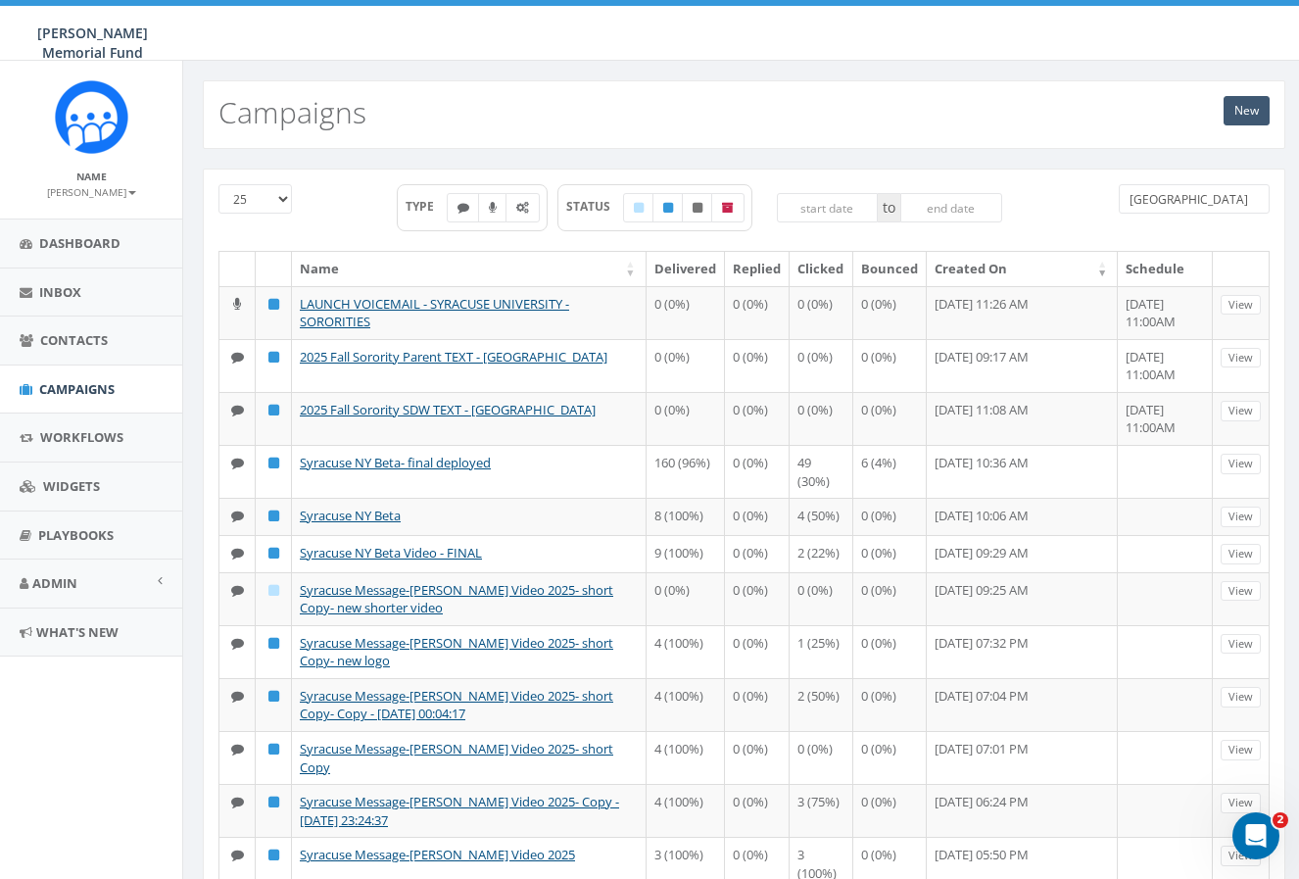
click at [1243, 104] on link "New" at bounding box center [1247, 110] width 46 height 29
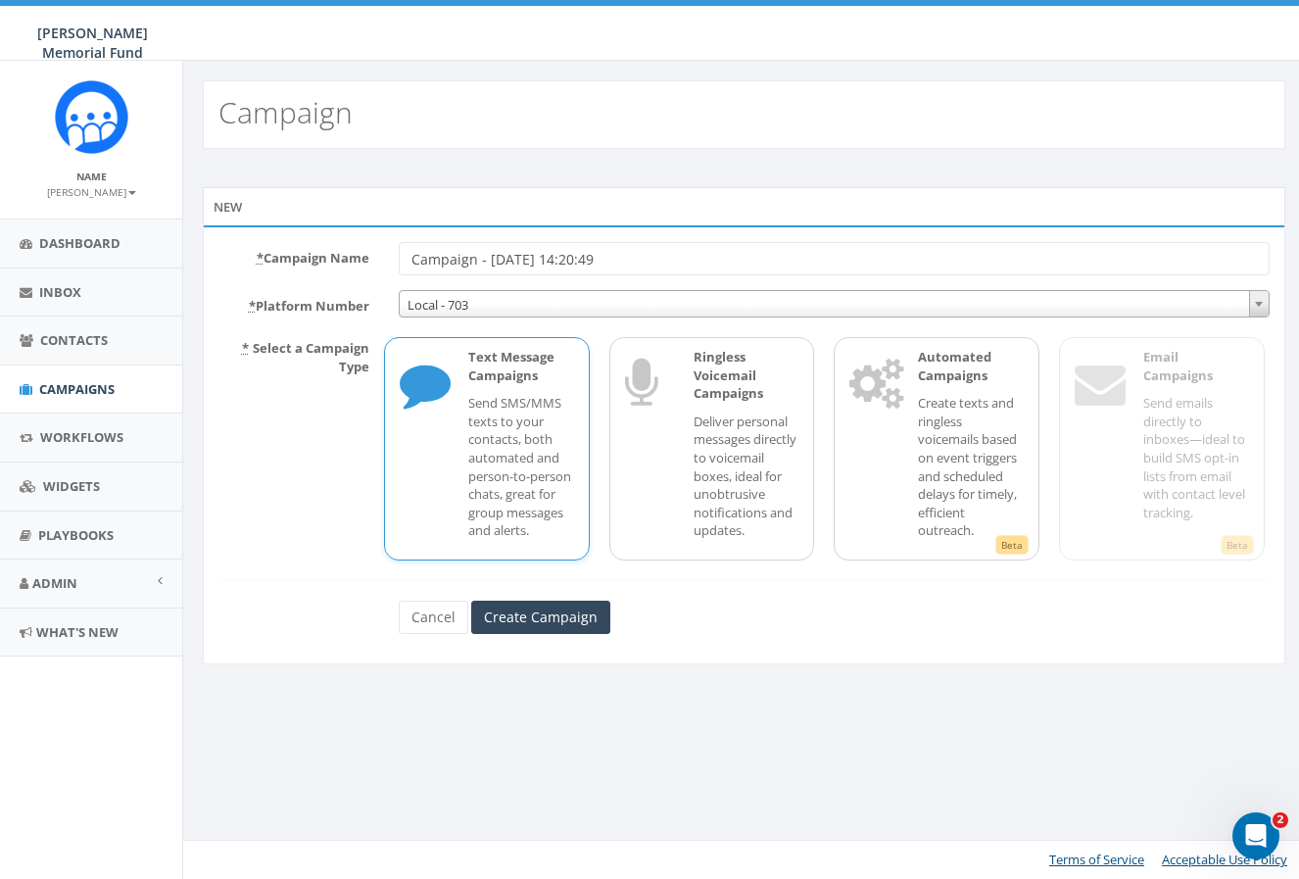
drag, startPoint x: 634, startPoint y: 263, endPoint x: 382, endPoint y: 261, distance: 251.8
click at [382, 261] on div "* Campaign Name Campaign - [DATE] 14:20:49" at bounding box center [744, 258] width 1081 height 33
paste input "Syracuse Past Volunteers Old Brothers List"
click at [636, 256] on input "2025 Fall Syracuse Past Volunteers Old Brothers List" at bounding box center [834, 258] width 871 height 33
click at [673, 255] on input "2025 Fall Syracuse Past Volunteers - Old Brothers List" at bounding box center [834, 258] width 871 height 33
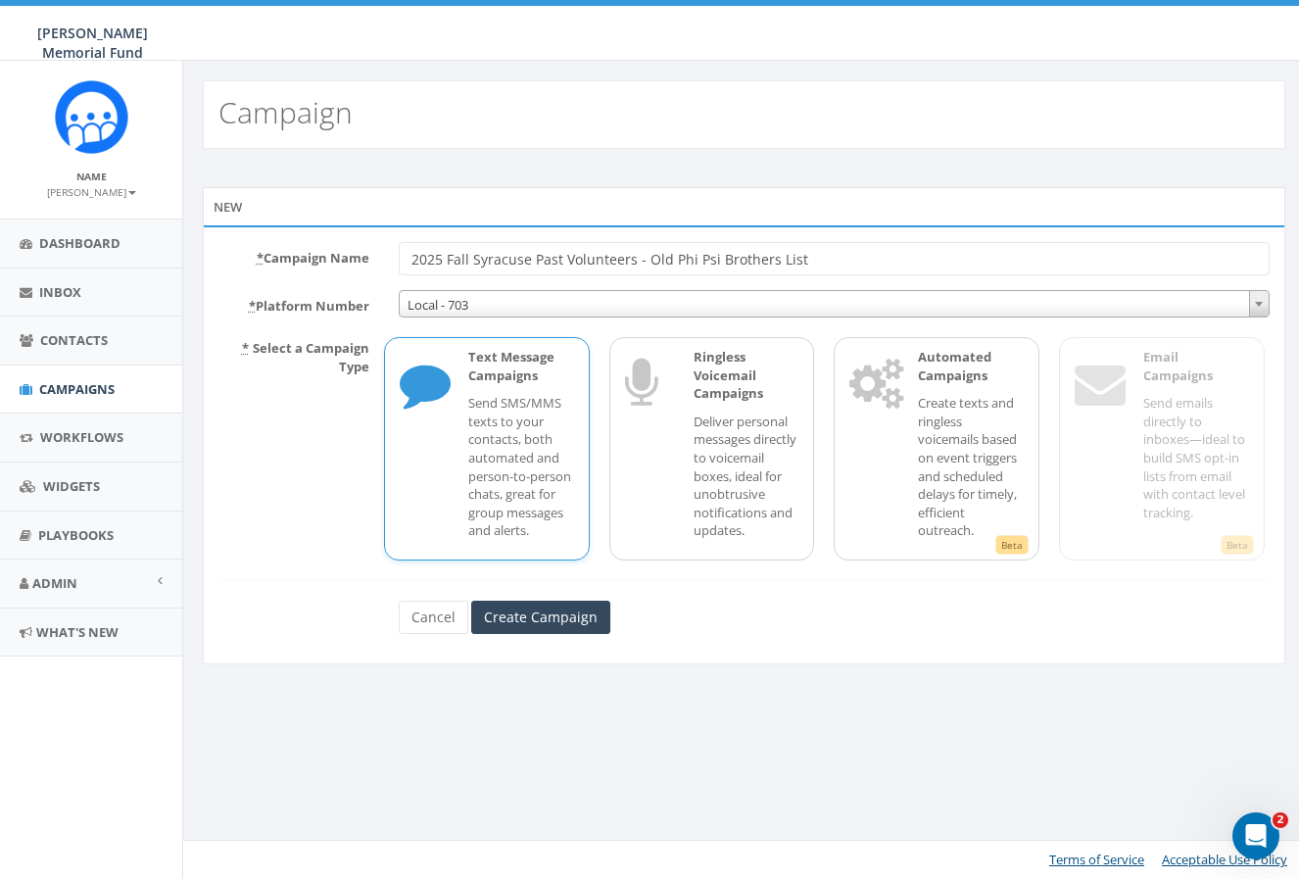
drag, startPoint x: 817, startPoint y: 255, endPoint x: 771, endPoint y: 259, distance: 46.2
click at [771, 259] on input "2025 Fall Syracuse Past Volunteers - Old Phi Psi Brothers List" at bounding box center [834, 258] width 871 height 33
paste input "DW Syracuse Past Volunteers - Old Phi Psi Brothers TEXT"
click at [810, 256] on input "2025 Fall SDW Syracuse Past Volunteers - Old Phi Psi Brothers TEXT" at bounding box center [834, 258] width 871 height 33
type input "2025 Fall SDW Syracuse Past Volunteers - Old Phi Psi Brothers - TEXT"
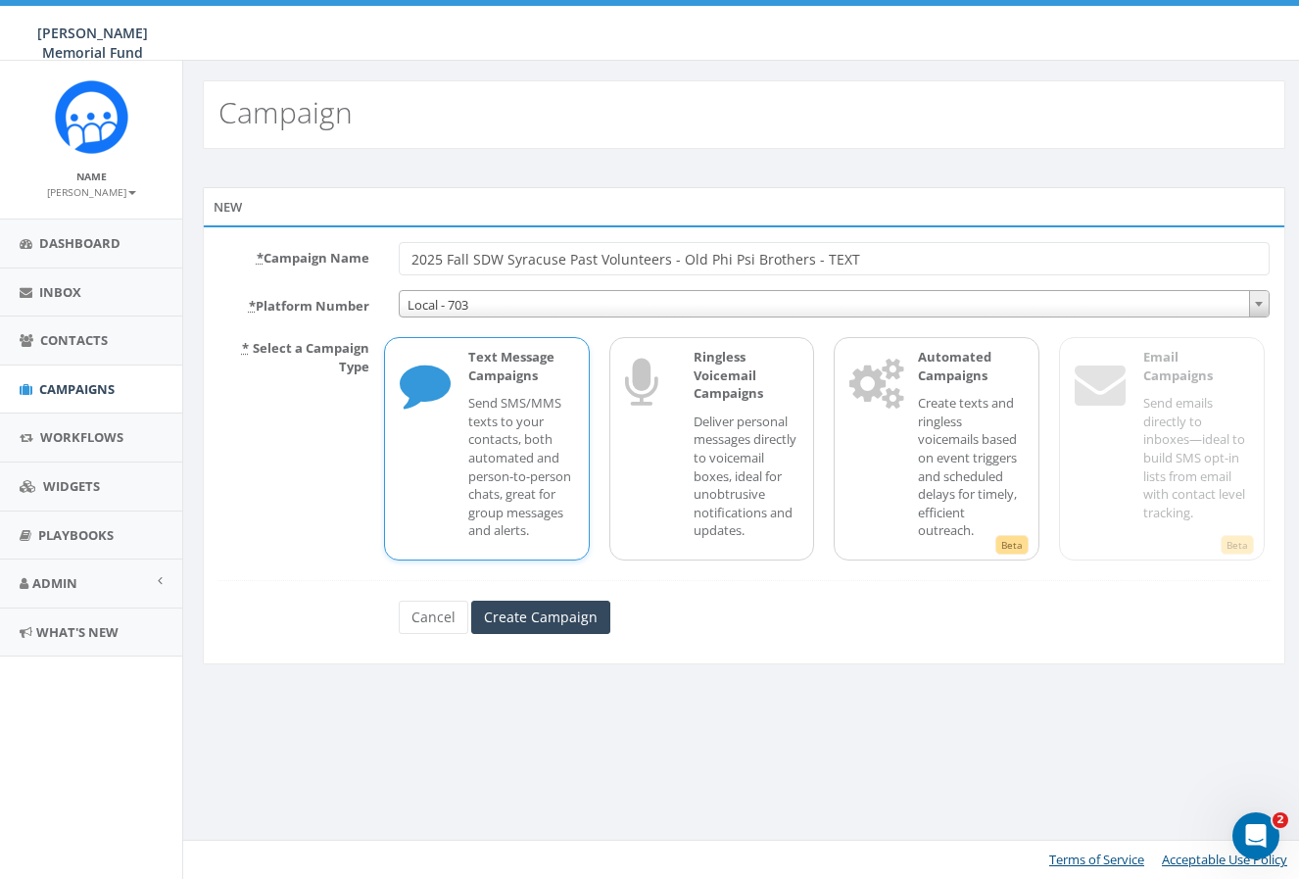
click at [512, 420] on p "Send SMS/MMS texts to your contacts, both automated and person-to-person chats,…" at bounding box center [521, 467] width 106 height 146
click at [554, 609] on input "Create Campaign" at bounding box center [540, 617] width 139 height 33
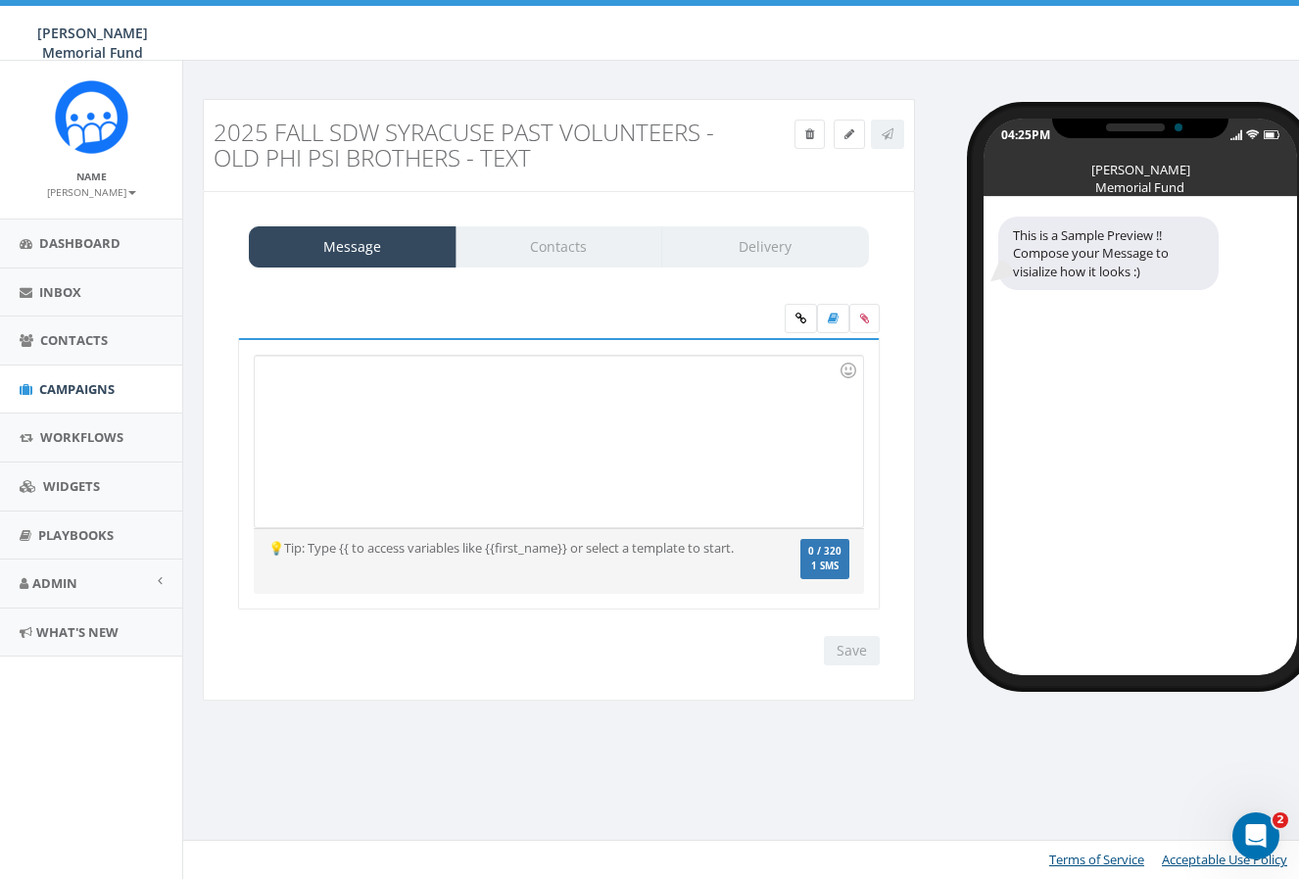
click at [368, 401] on div at bounding box center [558, 441] width 607 height 171
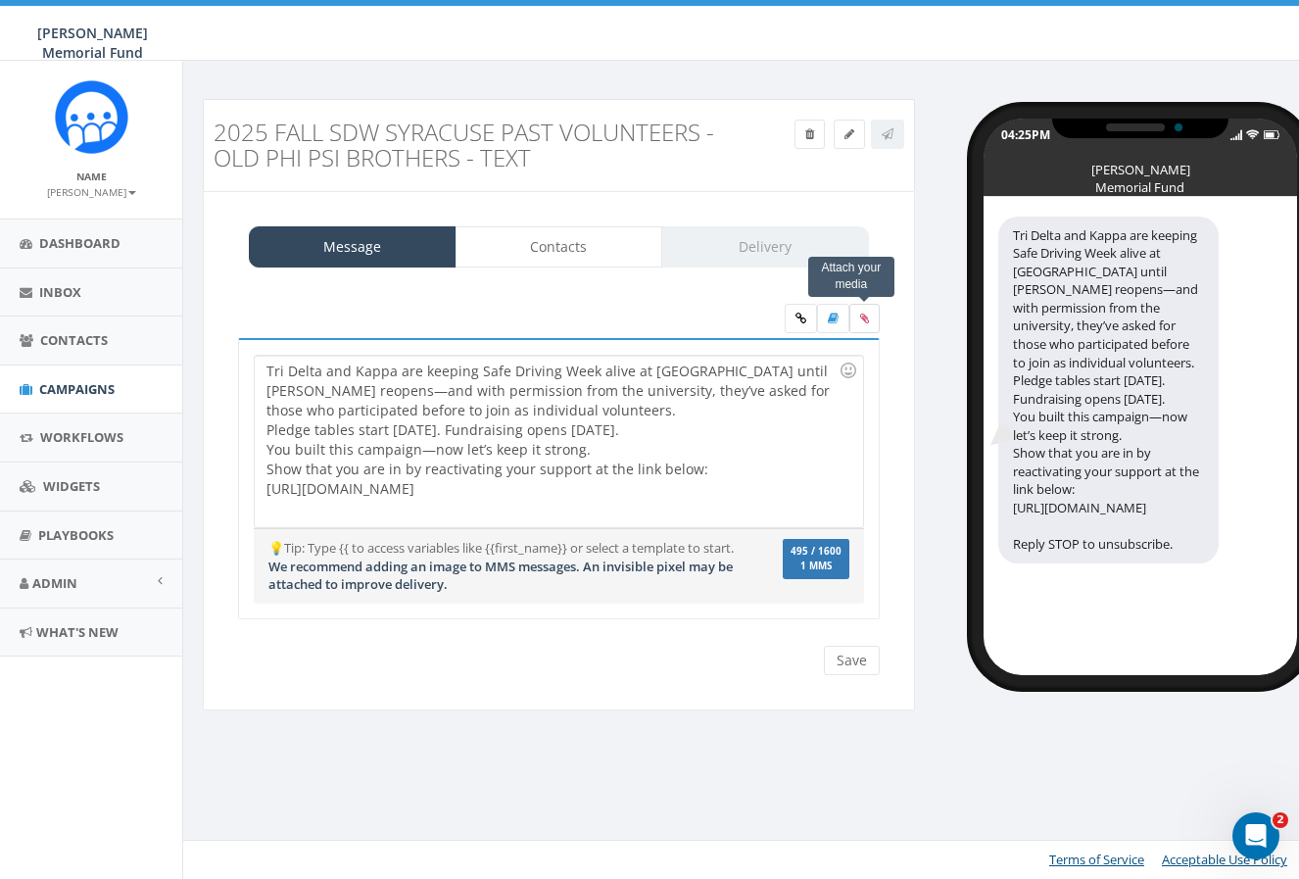
click at [873, 308] on label at bounding box center [864, 318] width 30 height 29
click at [0, 0] on input "file" at bounding box center [0, 0] width 0 height 0
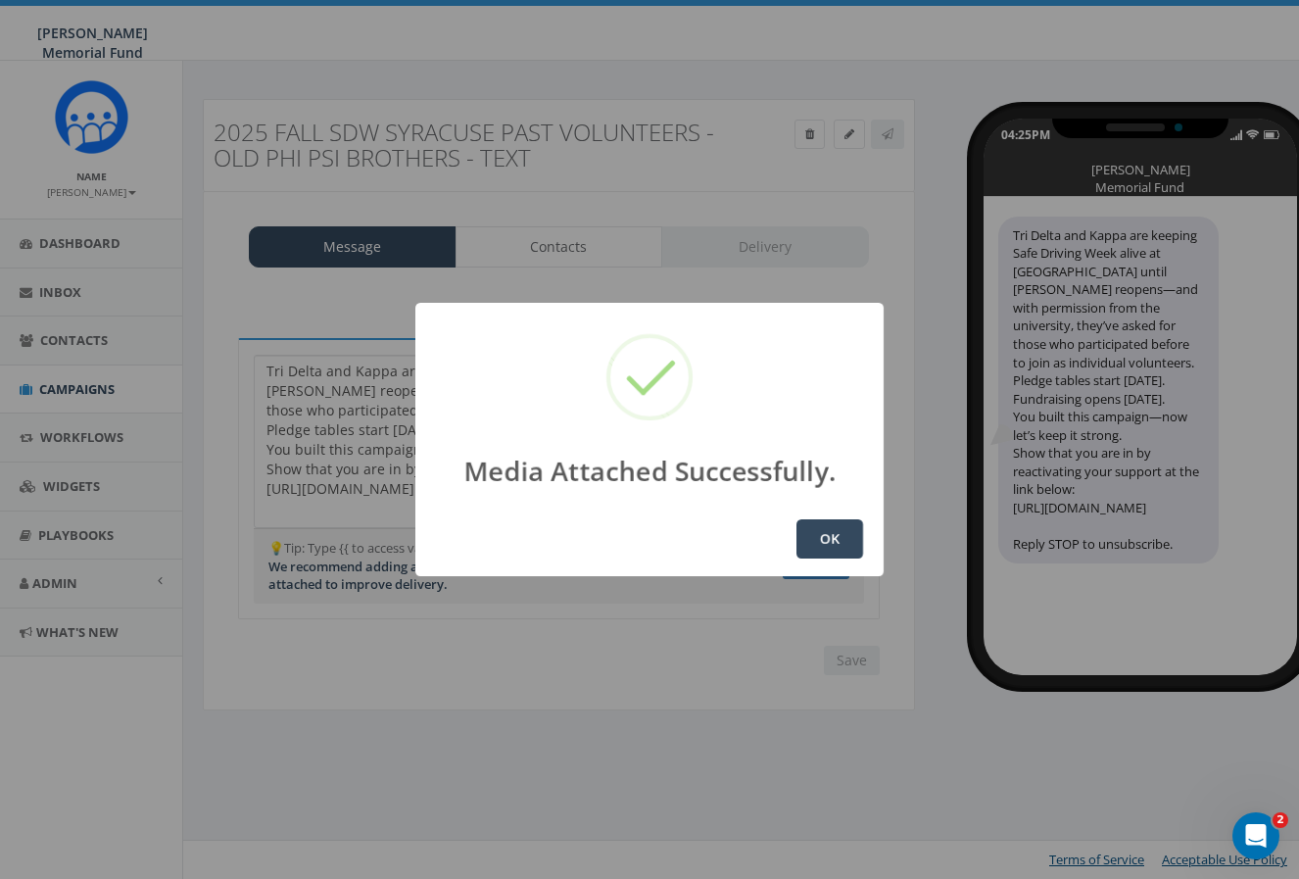
click at [831, 537] on button "OK" at bounding box center [830, 538] width 67 height 39
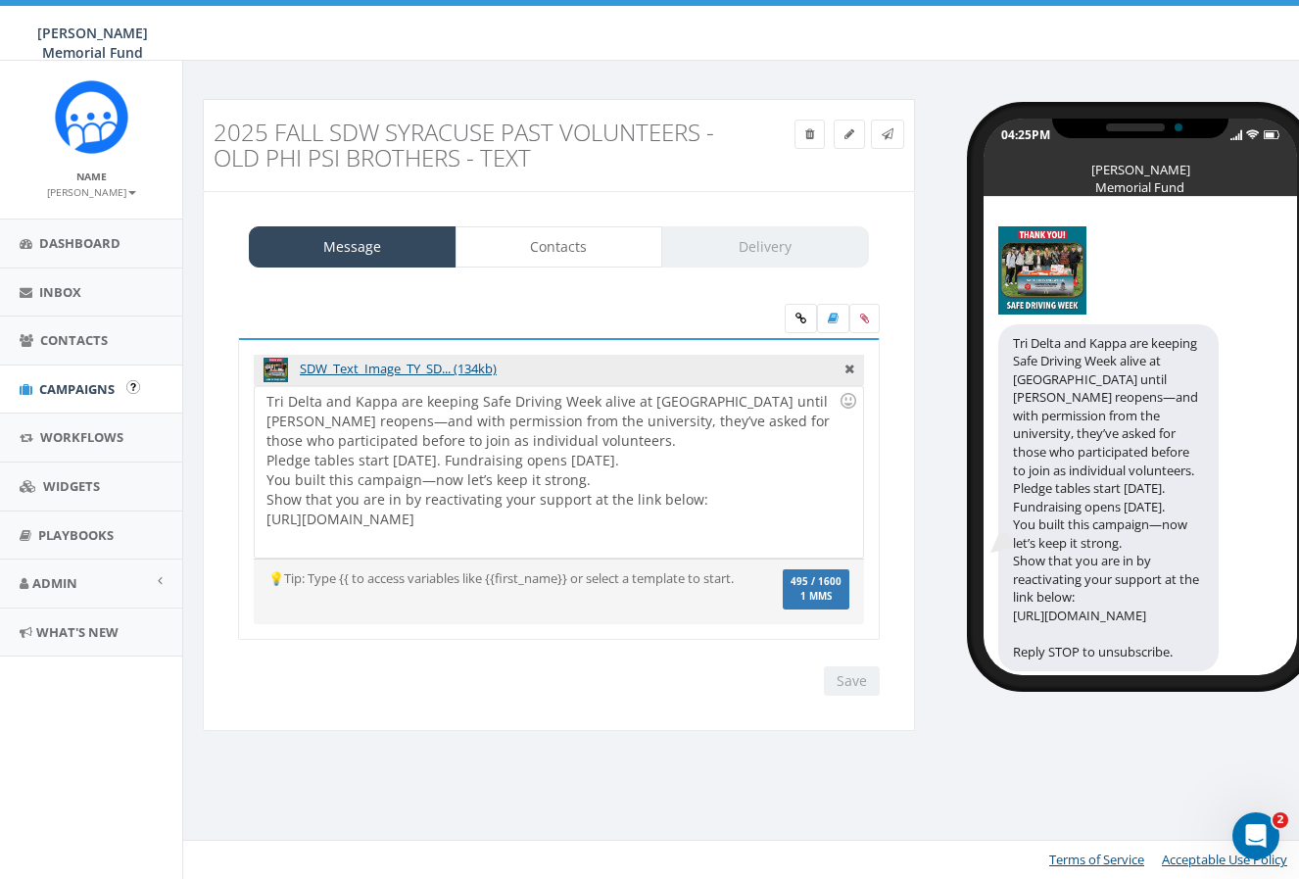
click at [65, 384] on span "Campaigns" at bounding box center [76, 389] width 75 height 18
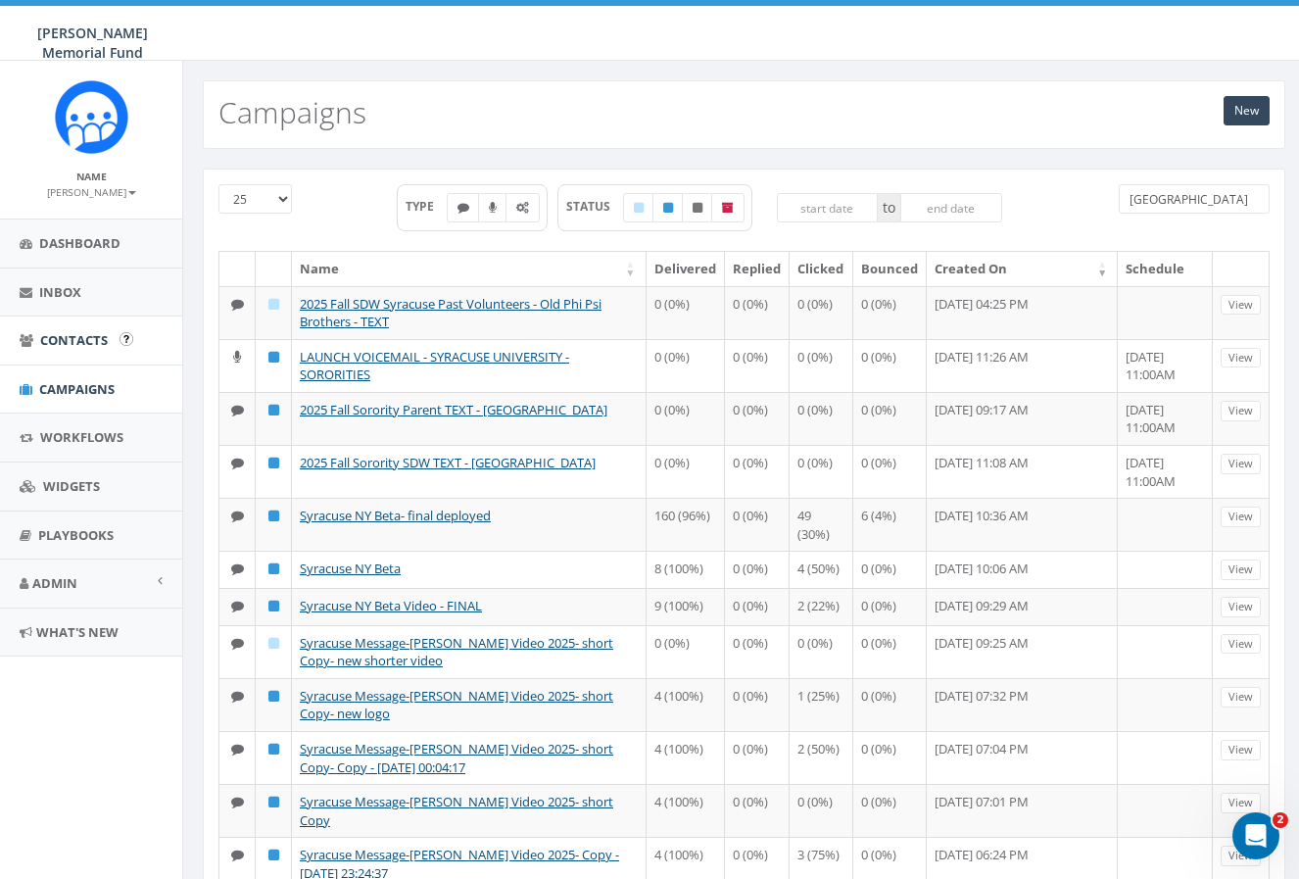
click at [91, 334] on span "Contacts" at bounding box center [74, 340] width 68 height 18
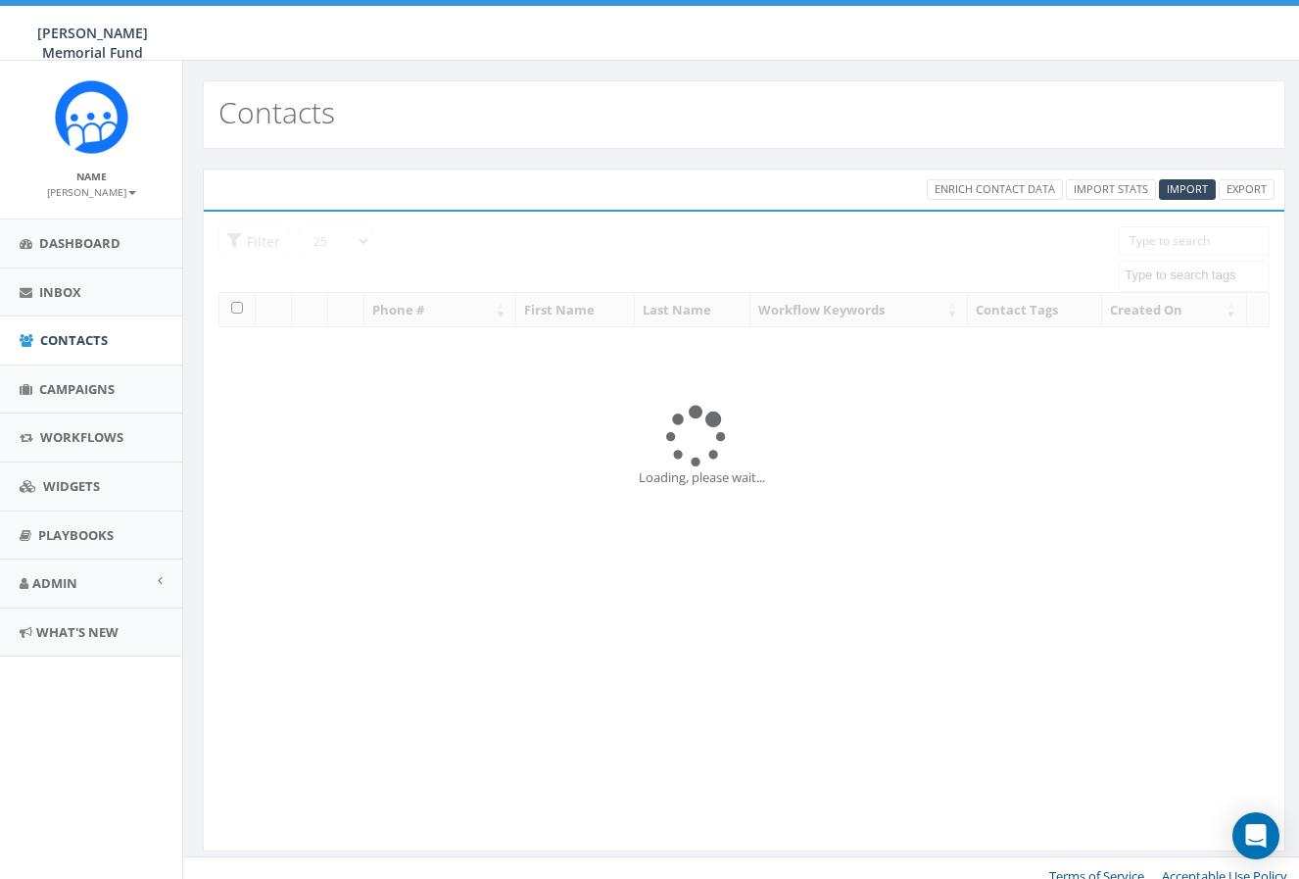
select select
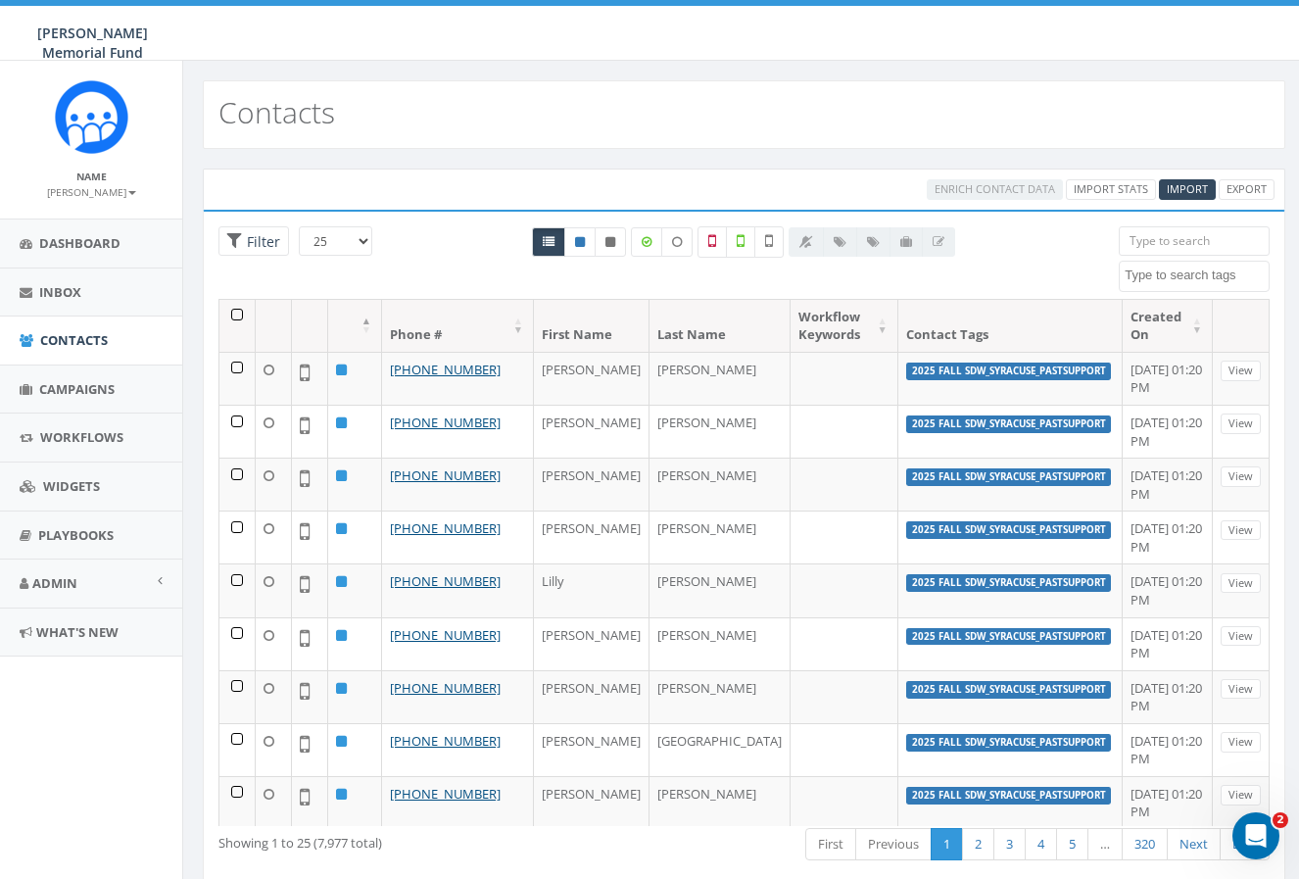
click at [1199, 203] on div "Enrich Contact Data Import Stats Import Export" at bounding box center [744, 189] width 1083 height 41
click at [1190, 188] on span "Import" at bounding box center [1187, 188] width 41 height 15
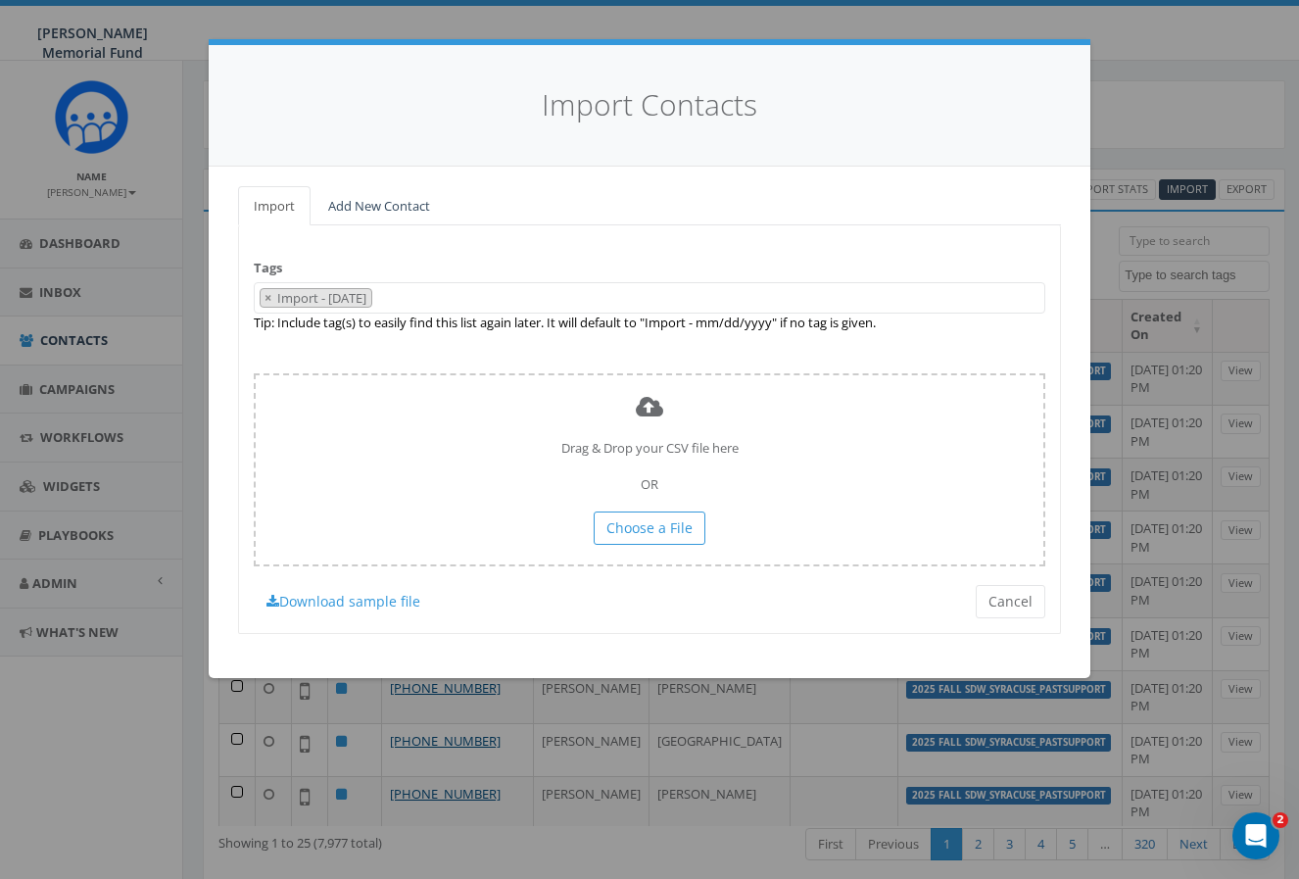
drag, startPoint x: 417, startPoint y: 290, endPoint x: 211, endPoint y: 290, distance: 206.7
click at [211, 290] on div "Import Add New Contact Tags Import - [DATE] 2024 Annual Report Notice [DATE] [D…" at bounding box center [650, 422] width 882 height 511
click at [265, 300] on span "×" at bounding box center [268, 298] width 7 height 18
select select
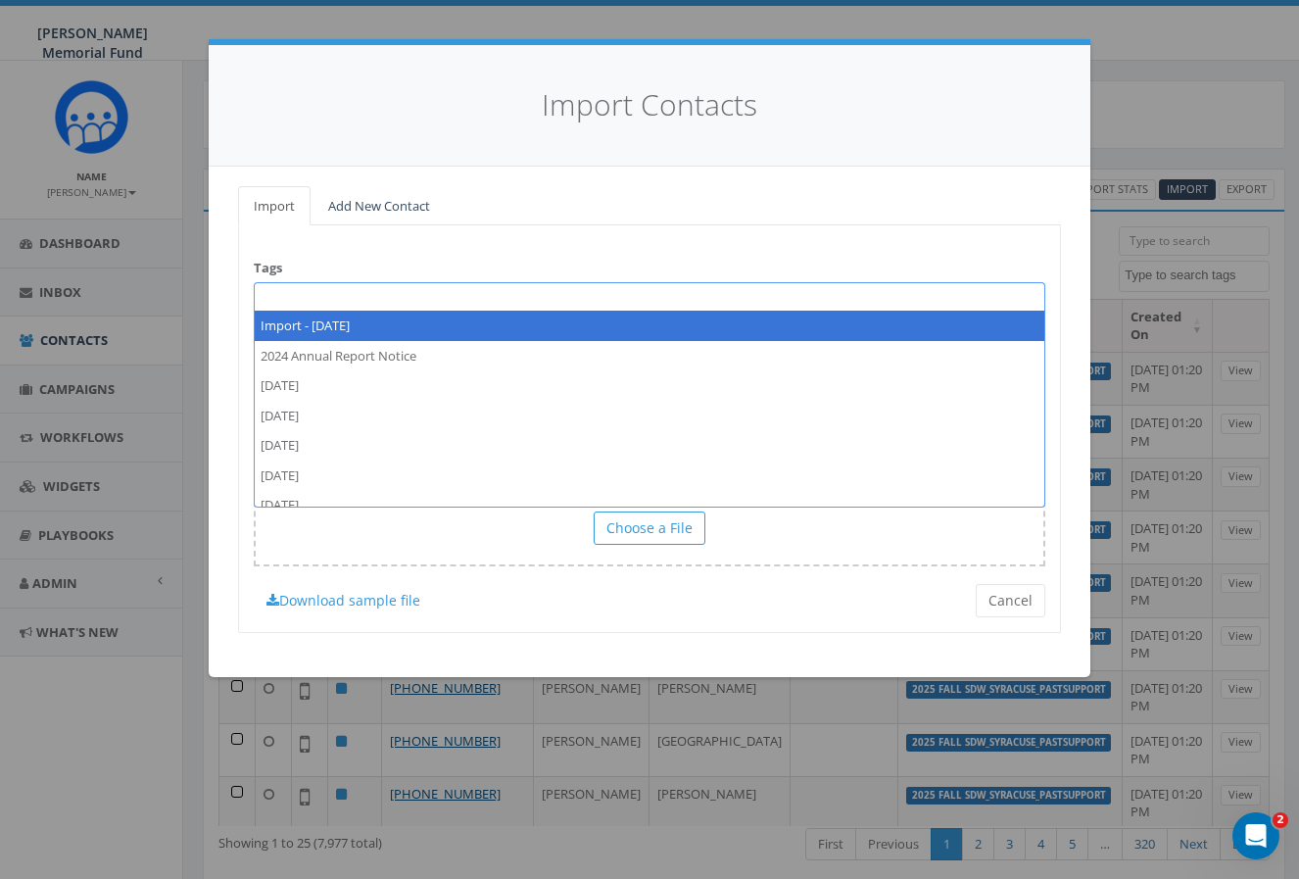
paste textarea "Tri Delta and Kappa are keeping Safe Driving Week alive at [GEOGRAPHIC_DATA] un…"
type textarea "Tri Delta and Kappa are keeping Safe Driving Week alive at [GEOGRAPHIC_DATA] un…"
paste textarea "2025 Fall SDW Syracuse Past Volunteers - Old Phi Psi Brothers List"
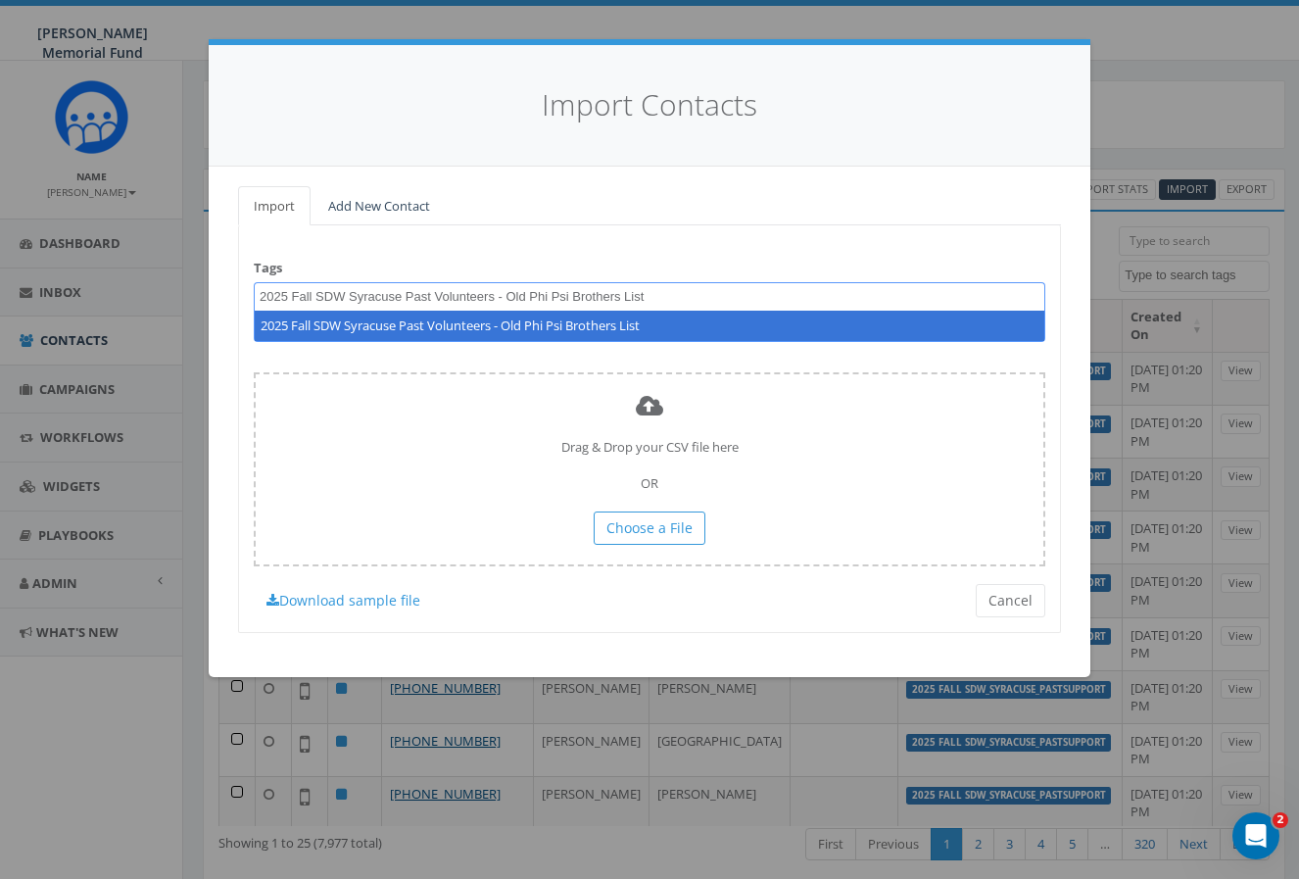
type textarea "2025 Fall SDW Syracuse Past Volunteers - Old Phi Psi Brothers List"
select select "2025 Fall SDW Syracuse Past Volunteers - Old Phi Psi Brothers List"
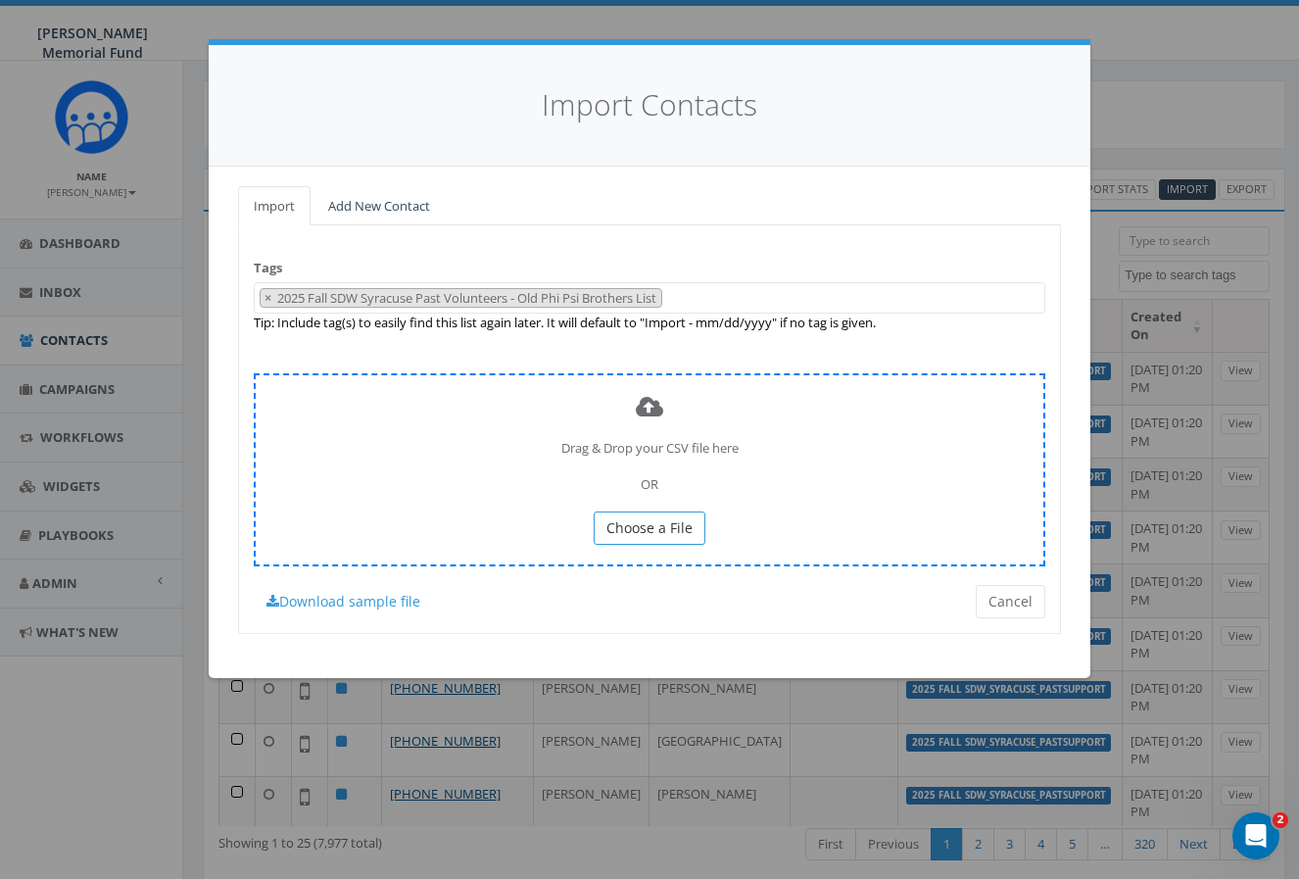
click at [670, 520] on span "Choose a File" at bounding box center [649, 527] width 86 height 19
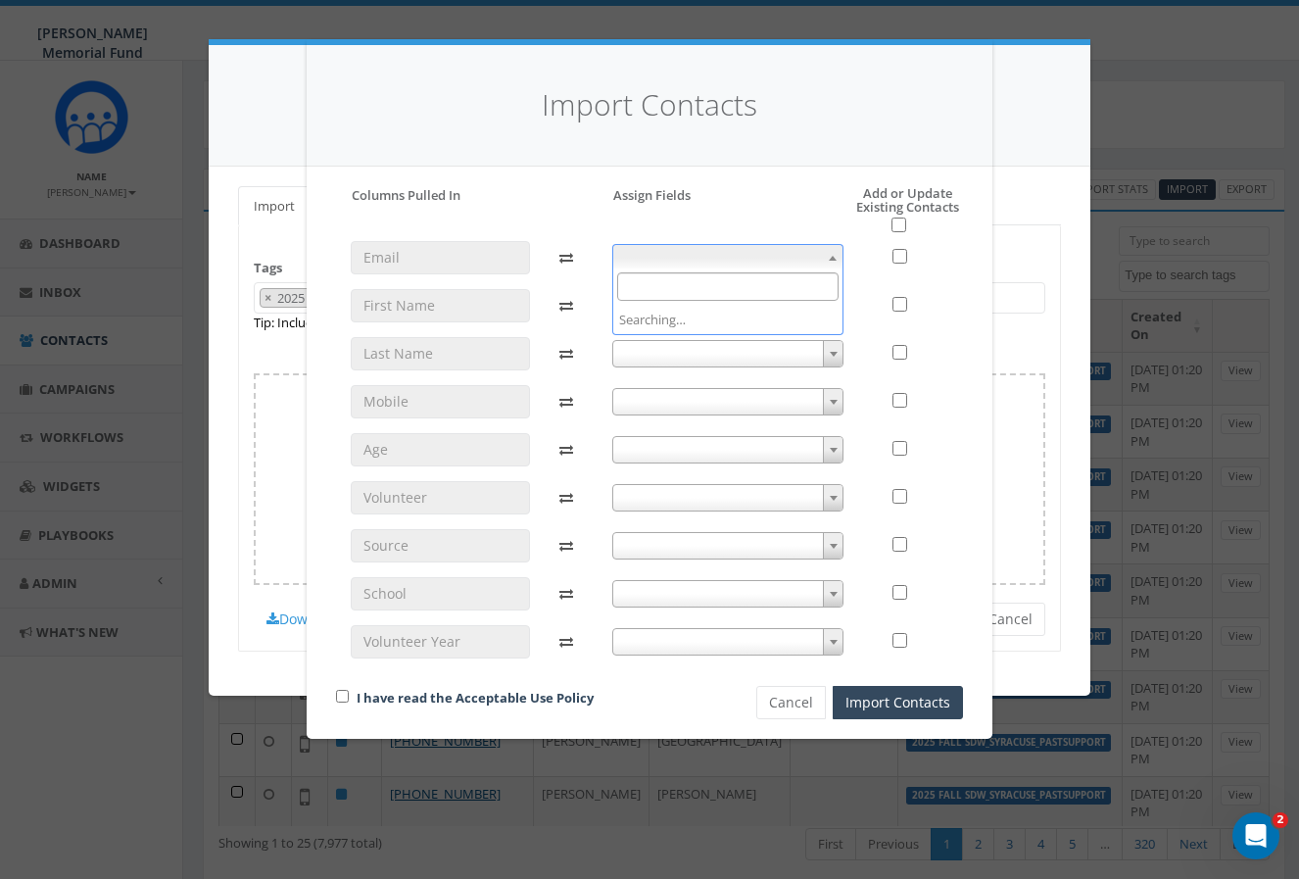
click at [802, 252] on span at bounding box center [728, 257] width 232 height 27
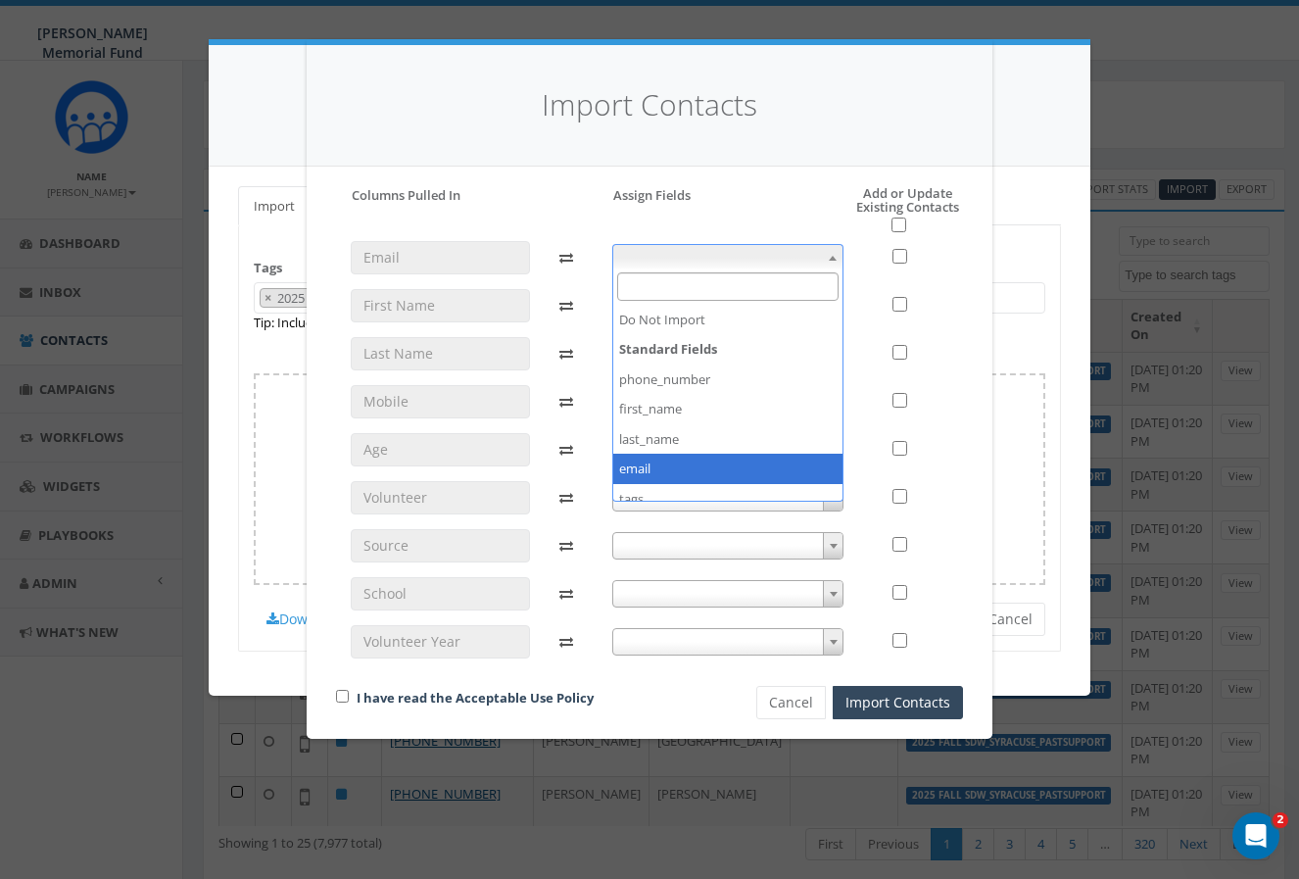
select select "email"
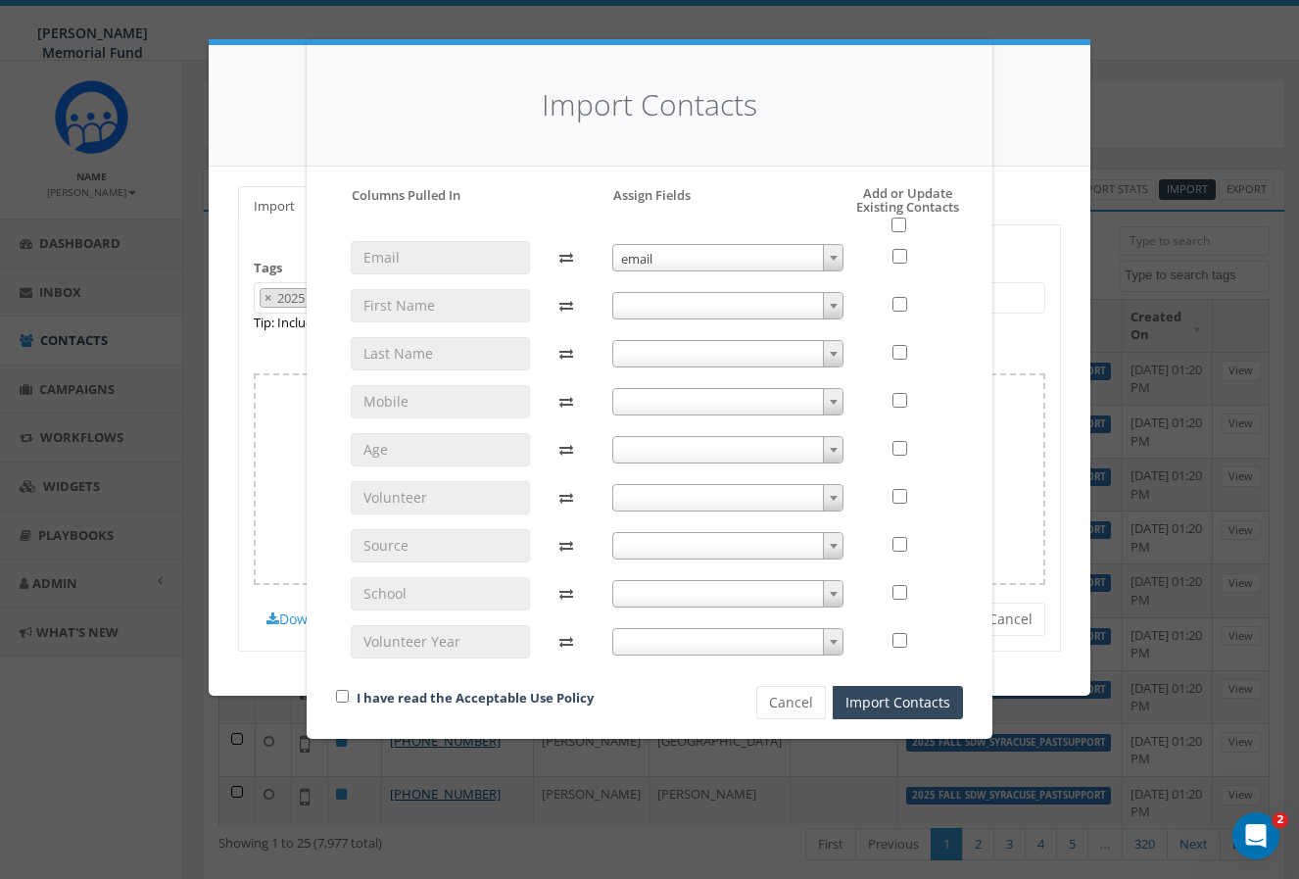
click at [789, 307] on span at bounding box center [728, 305] width 232 height 27
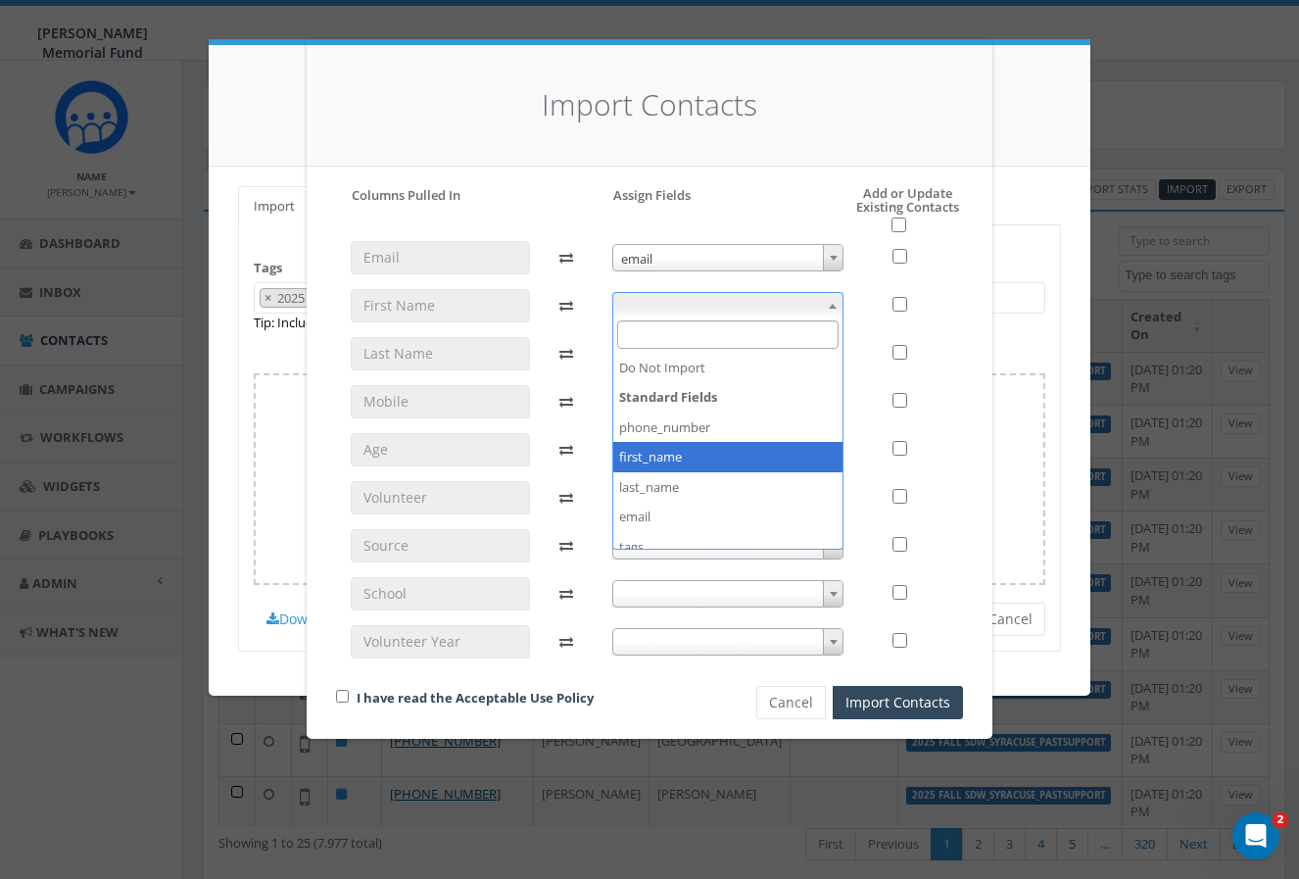
select select "first_name"
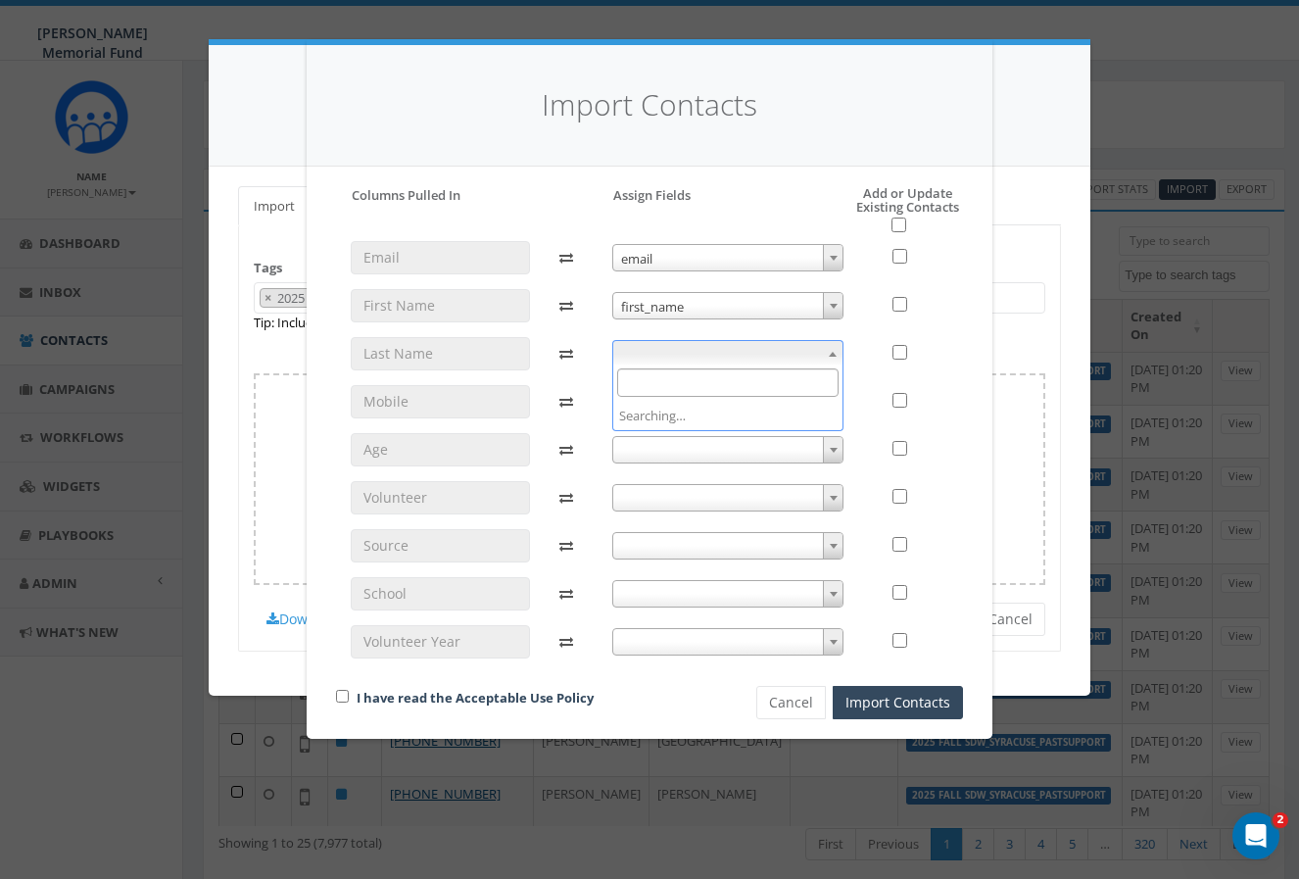
click at [763, 354] on span at bounding box center [728, 353] width 232 height 27
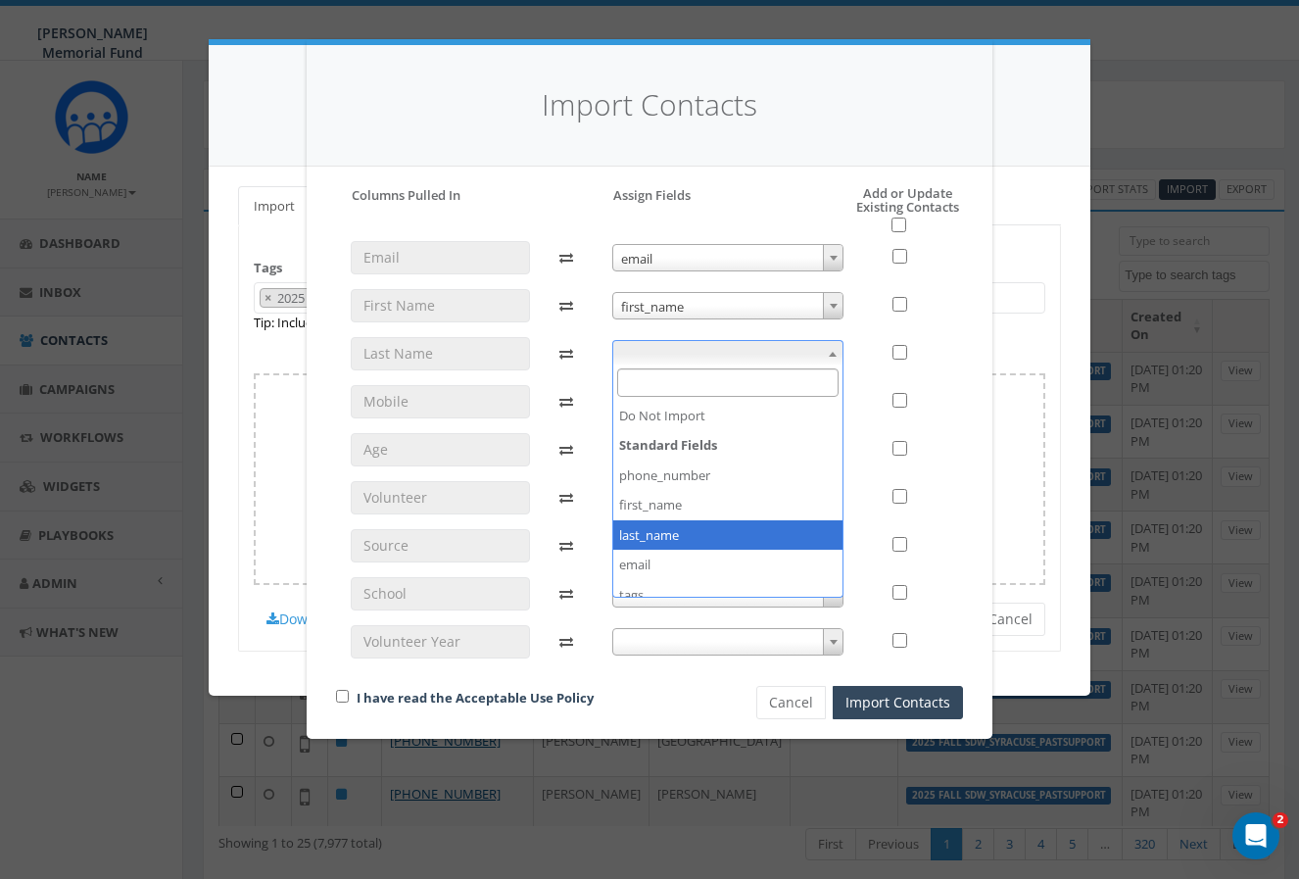
select select "last_name"
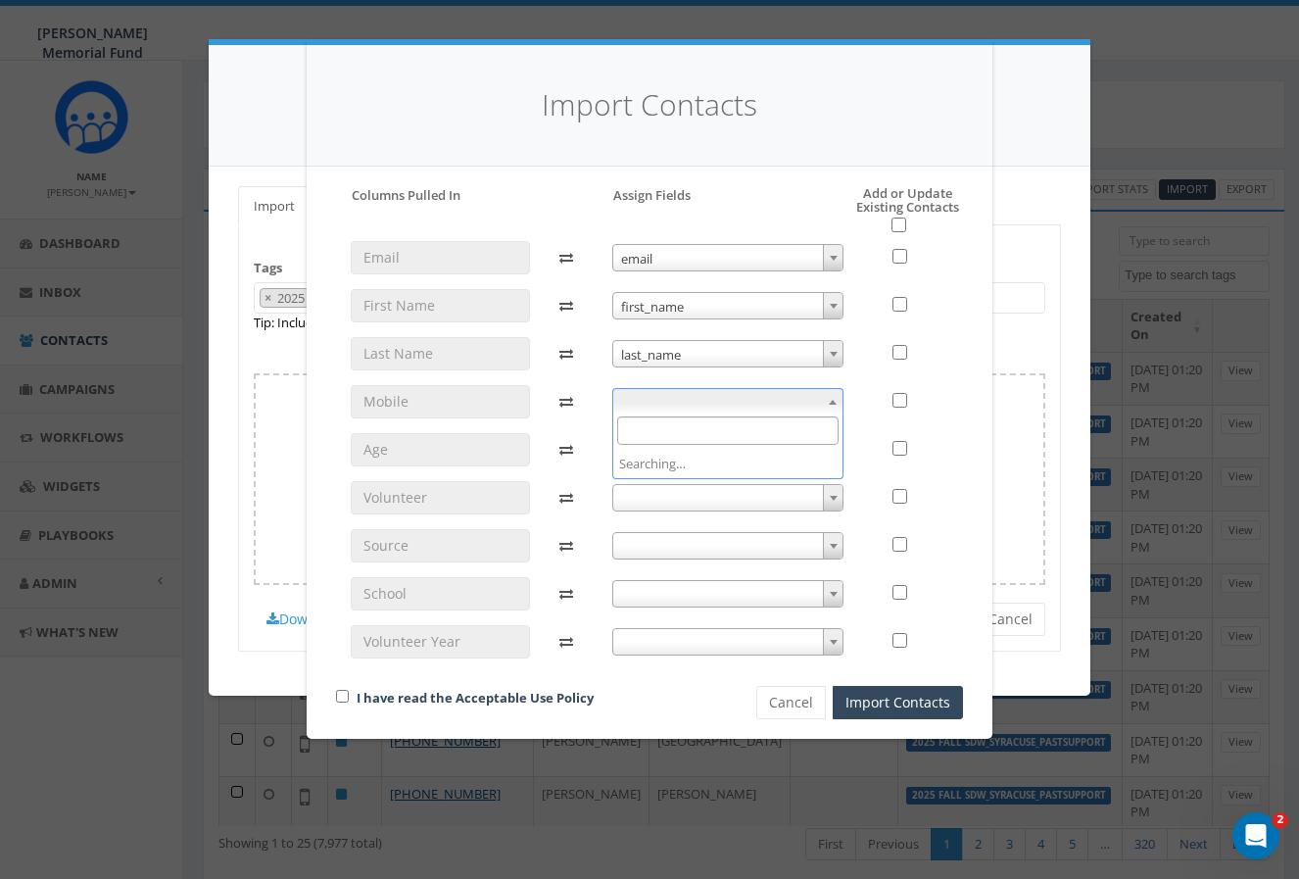
click at [731, 401] on span at bounding box center [728, 401] width 232 height 27
select select "phone_number"
click at [724, 444] on span at bounding box center [728, 449] width 232 height 27
click at [864, 471] on div at bounding box center [910, 457] width 105 height 432
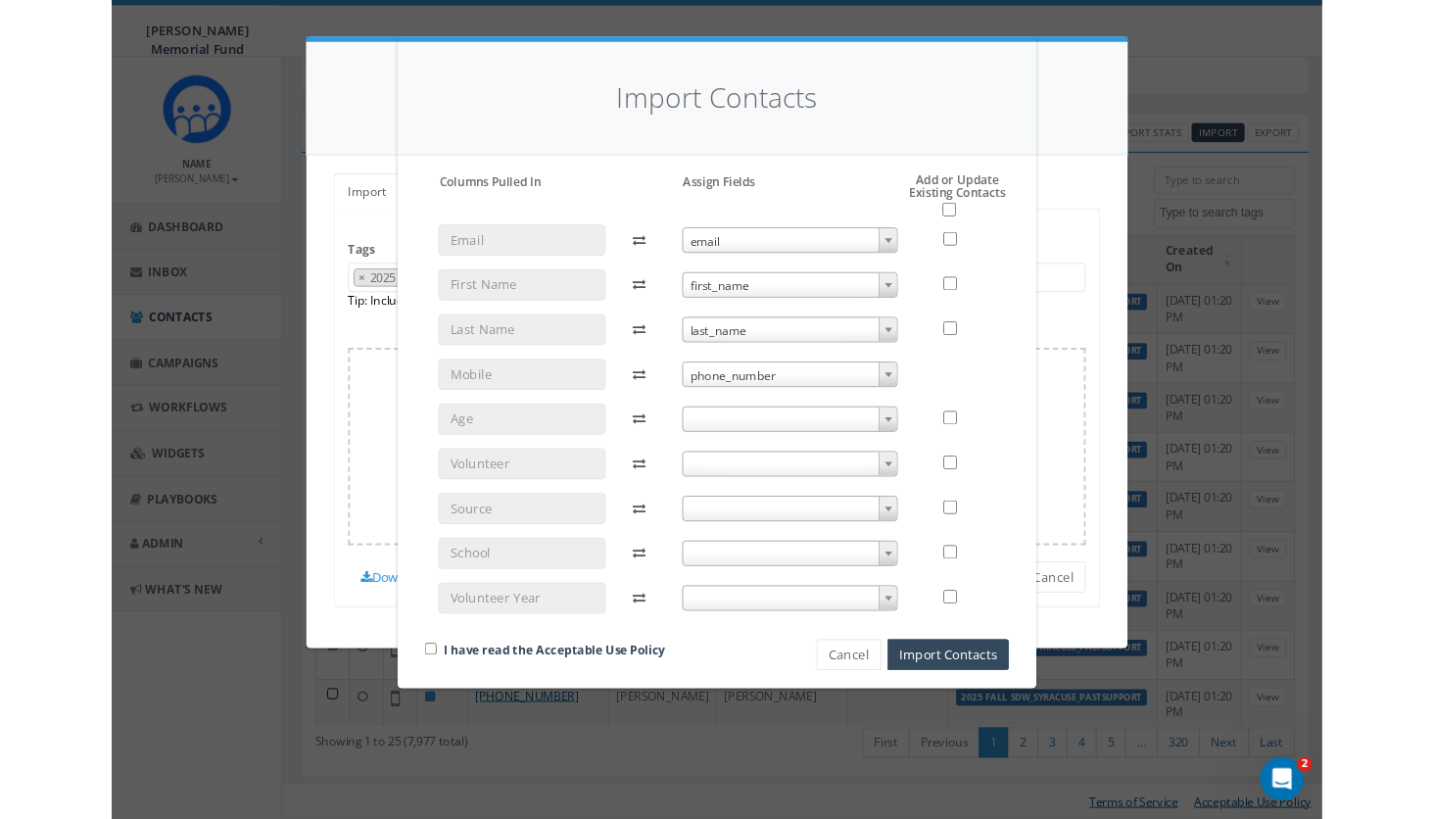
scroll to position [46, 0]
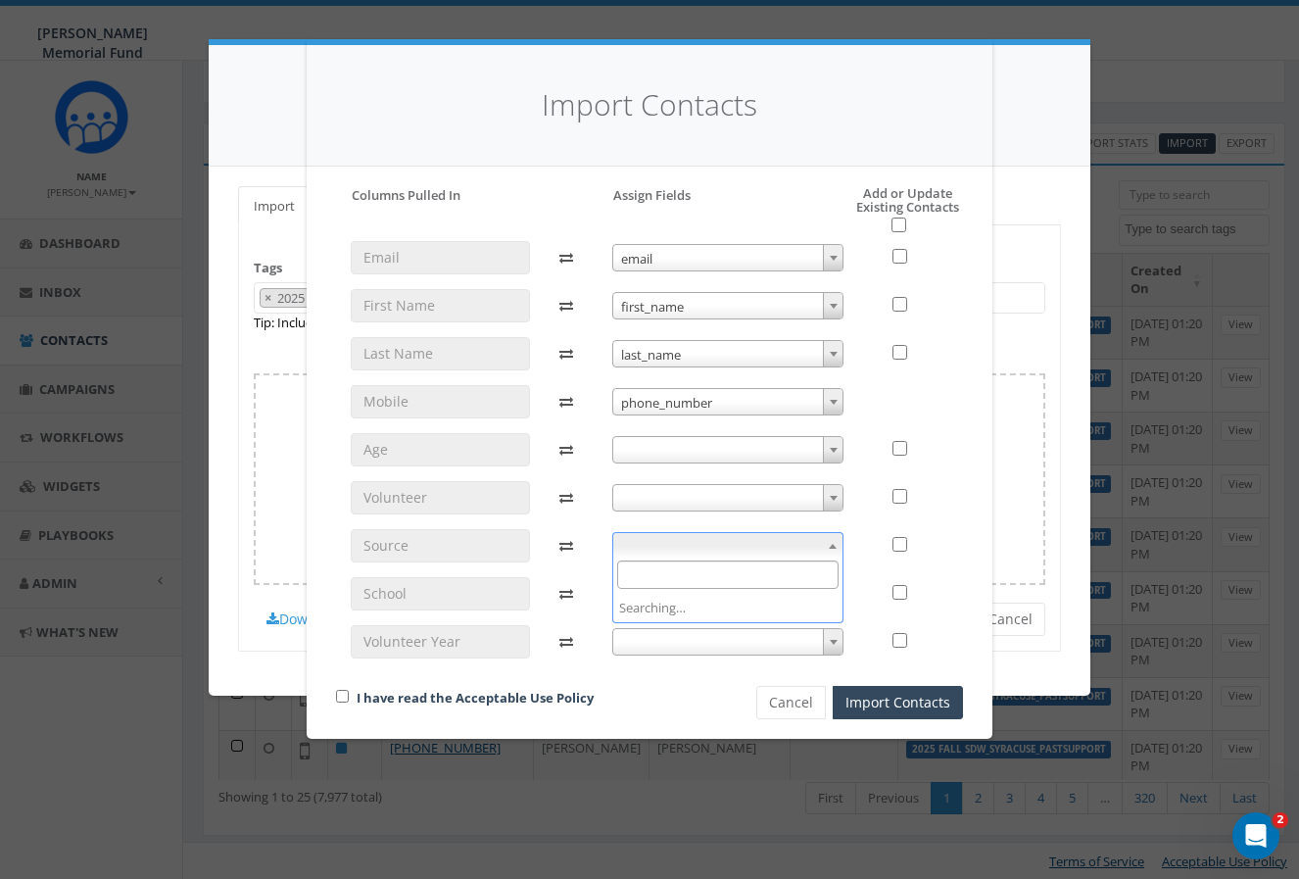
click at [790, 539] on span at bounding box center [728, 545] width 232 height 27
